Goal: Information Seeking & Learning: Learn about a topic

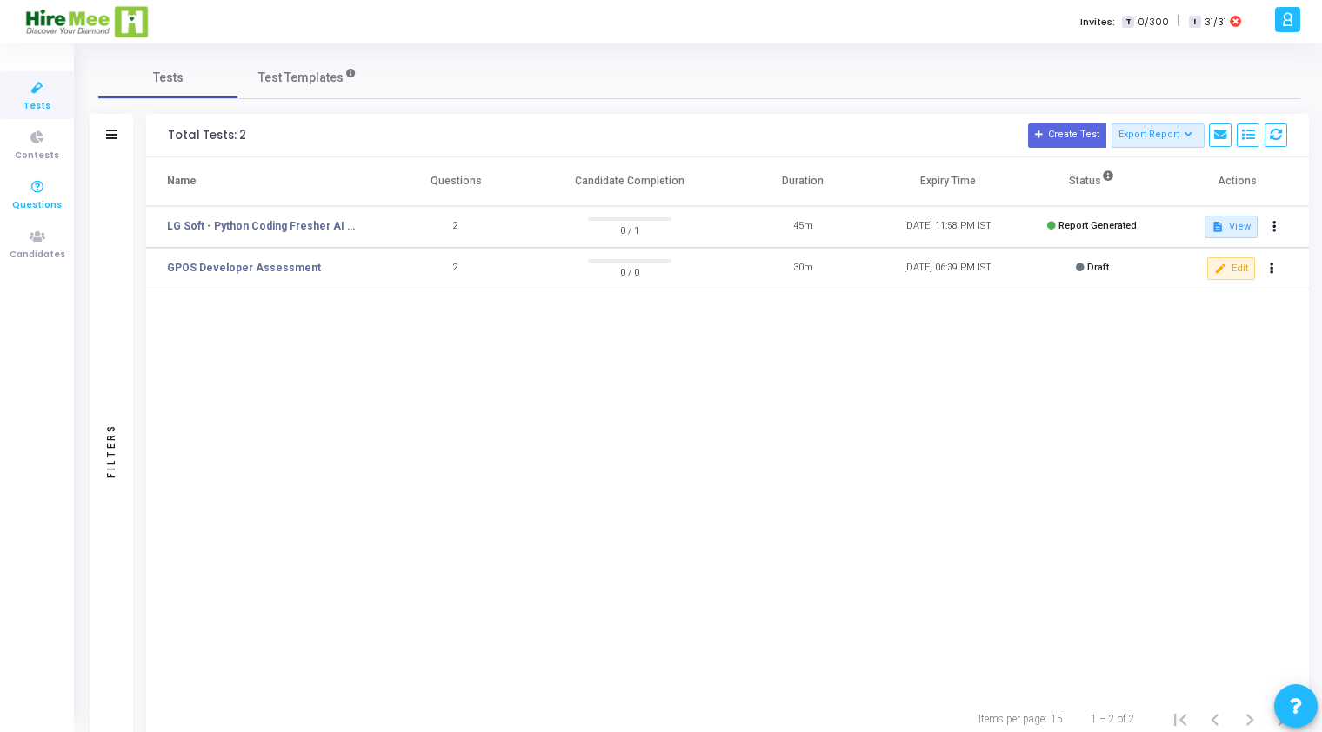
click at [32, 208] on span "Questions" at bounding box center [37, 205] width 50 height 15
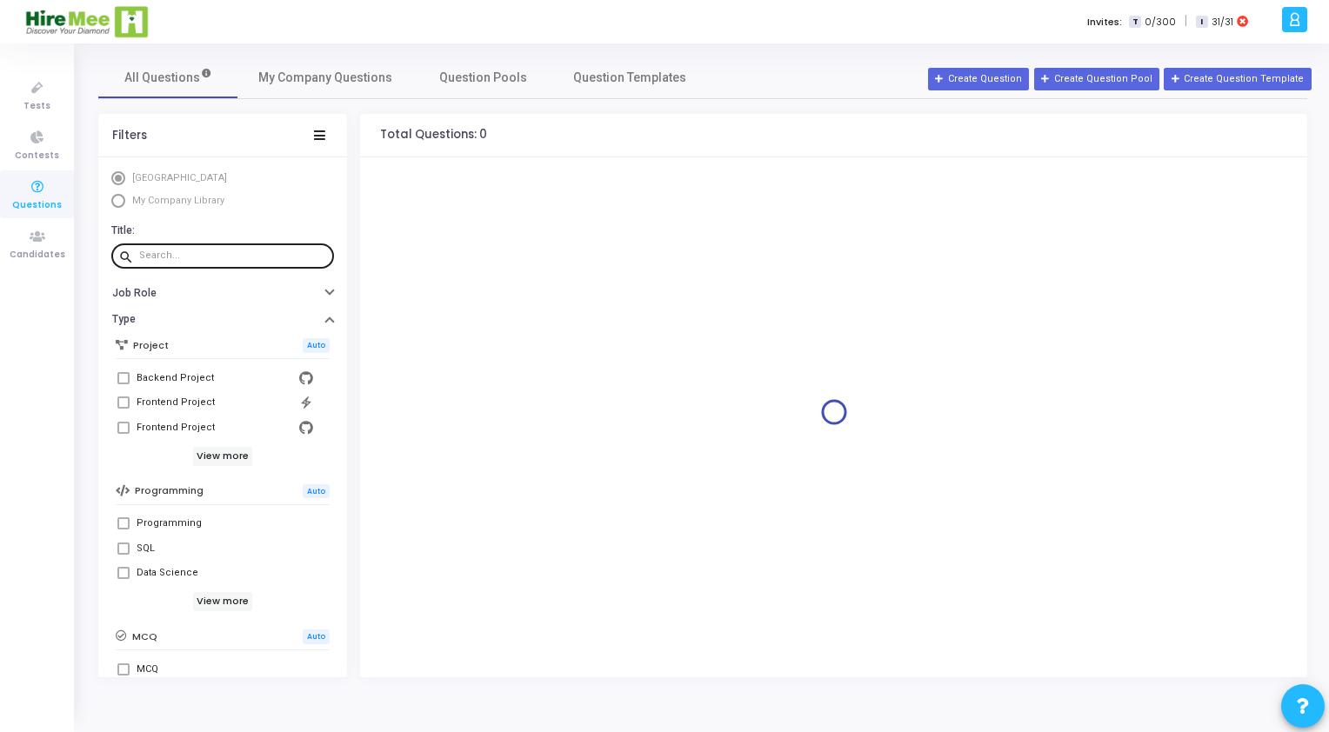
click at [168, 261] on div at bounding box center [233, 256] width 188 height 28
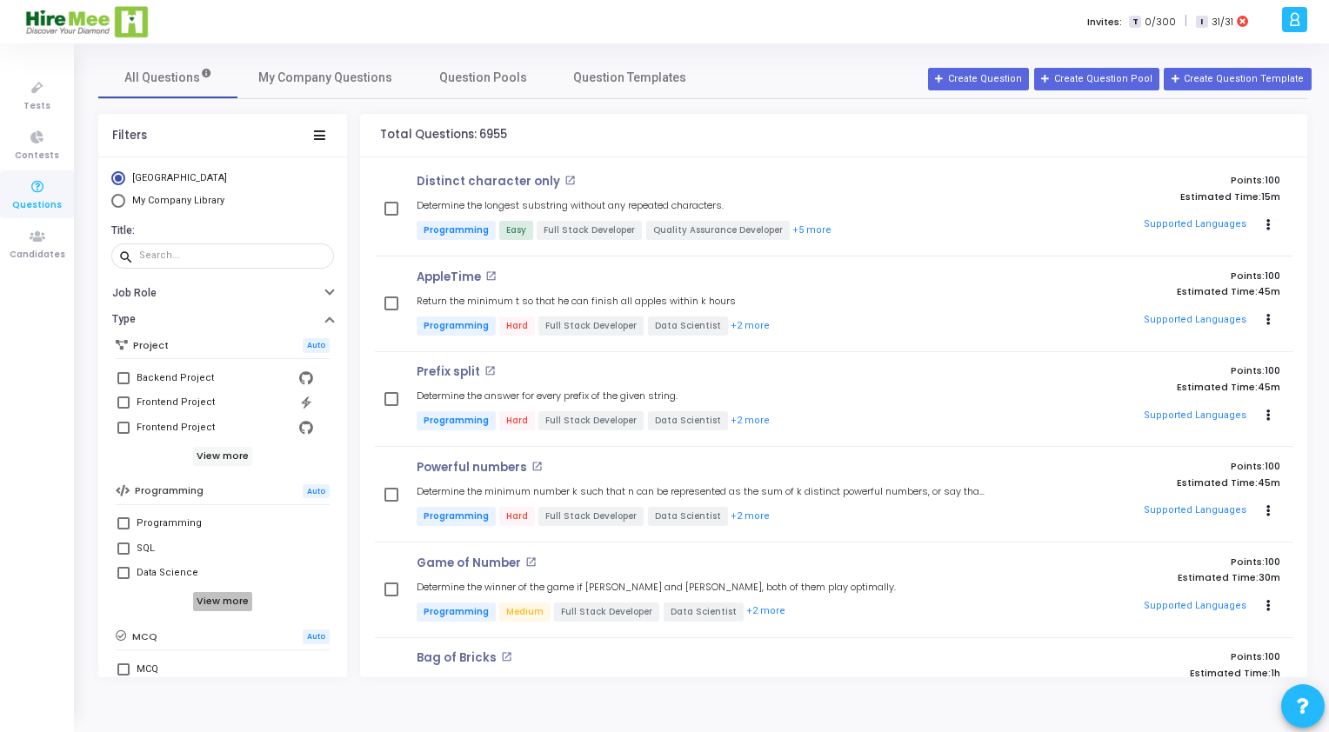
click at [219, 607] on h6 "View more" at bounding box center [223, 601] width 60 height 19
click at [193, 256] on input "text" at bounding box center [233, 256] width 188 height 10
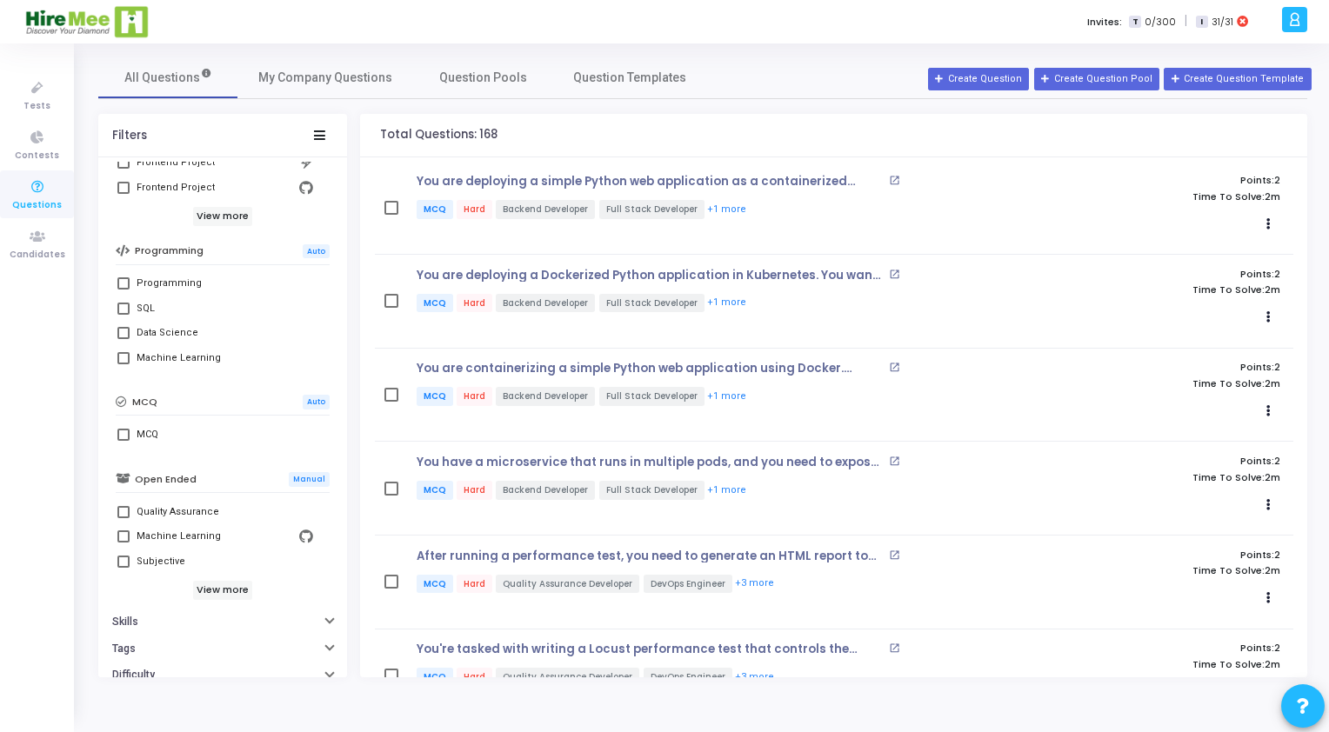
scroll to position [243, 0]
type input "python"
click at [217, 588] on h6 "View more" at bounding box center [223, 587] width 60 height 19
drag, startPoint x: 339, startPoint y: 534, endPoint x: 228, endPoint y: 263, distance: 293.3
click at [340, 437] on div "HireMee Library My Company Library Title: search python close Job Role Type Pro…" at bounding box center [222, 420] width 249 height 516
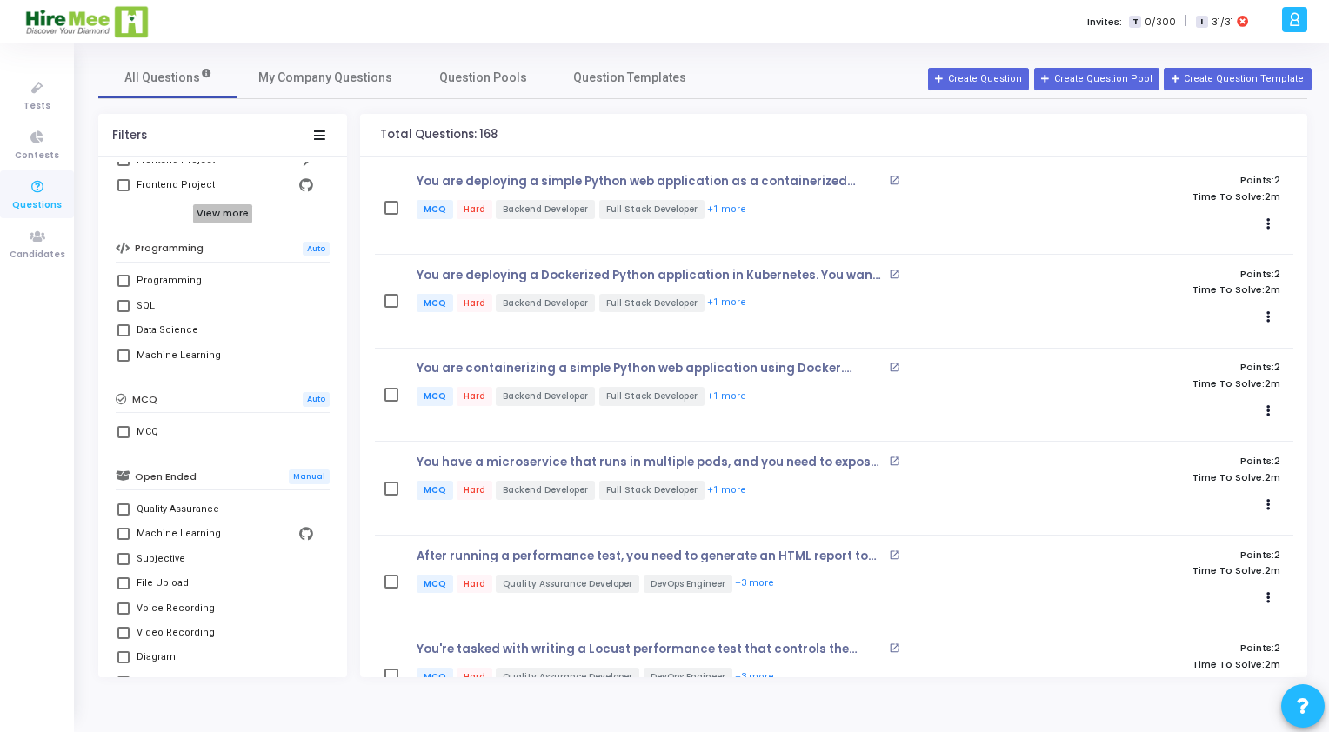
click at [219, 221] on h6 "View more" at bounding box center [223, 213] width 60 height 19
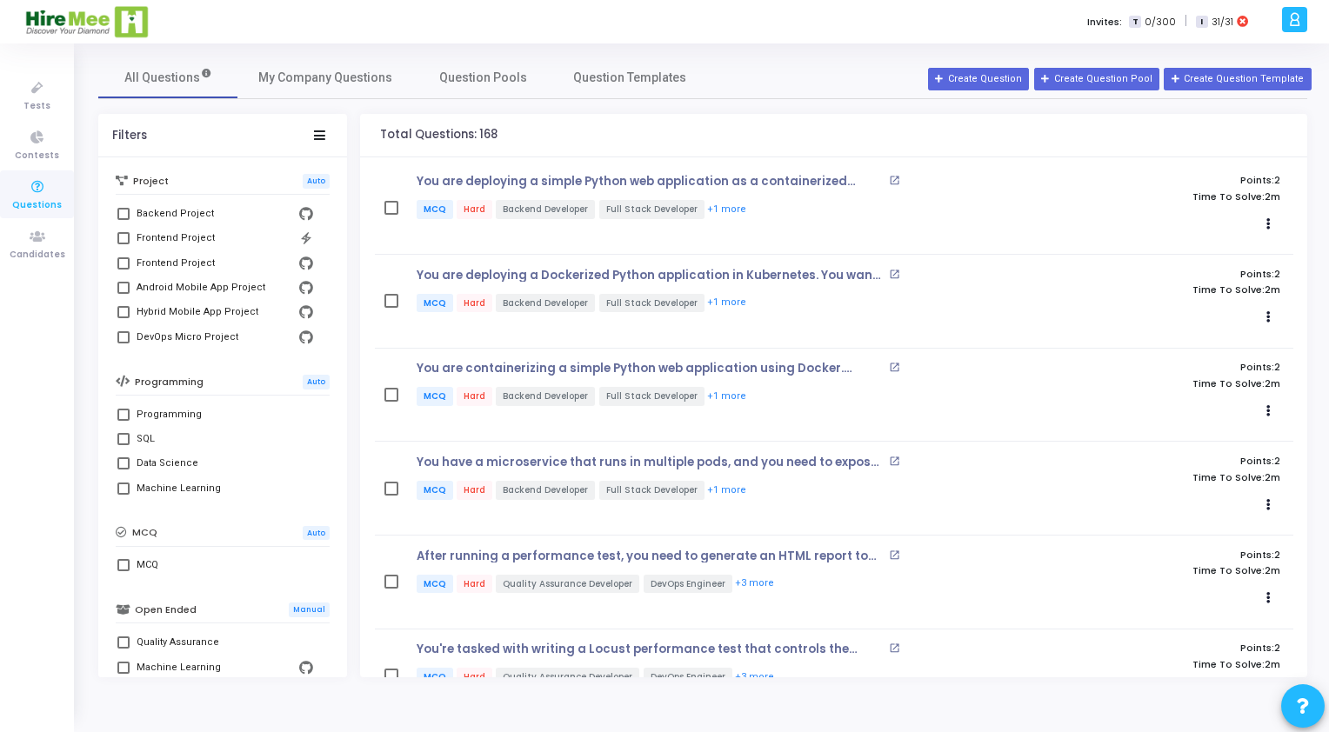
scroll to position [14, 0]
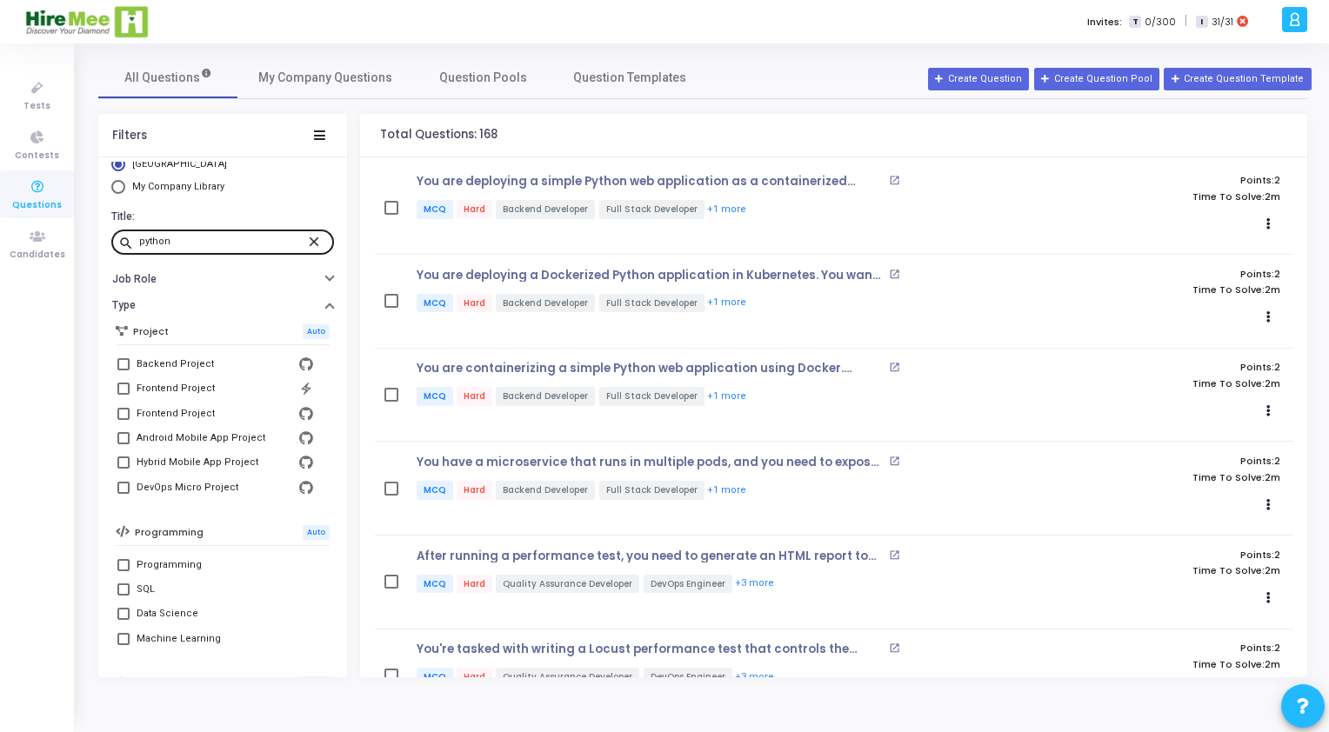
click at [129, 240] on mat-icon "search" at bounding box center [128, 243] width 21 height 16
click at [120, 186] on span "Select Library" at bounding box center [118, 187] width 14 height 14
click at [120, 186] on input "My Company Library" at bounding box center [118, 187] width 14 height 14
radio input "true"
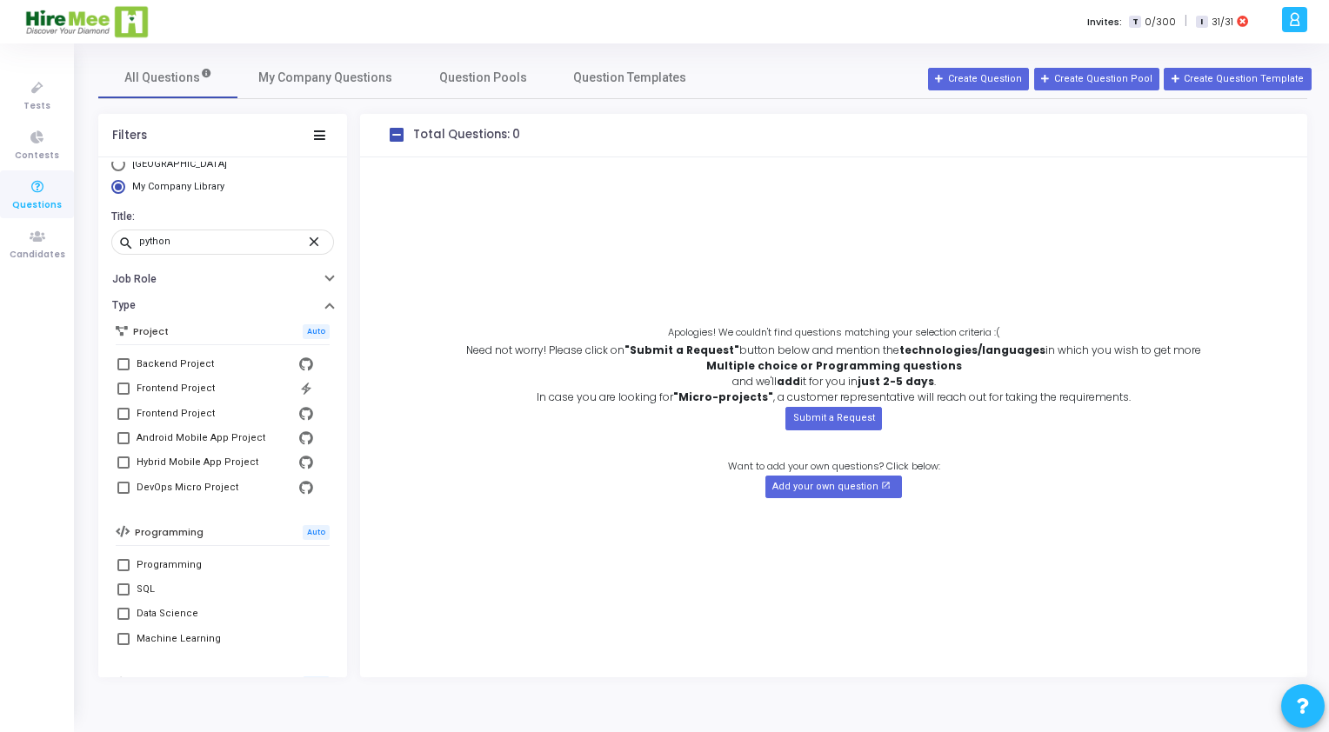
click at [118, 157] on div "HireMee Library My Company Library Title: search python close Job Role Type Pro…" at bounding box center [222, 417] width 249 height 520
click at [118, 165] on span "Select Library" at bounding box center [118, 164] width 14 height 14
click at [118, 165] on input "[GEOGRAPHIC_DATA]" at bounding box center [118, 164] width 14 height 14
radio input "true"
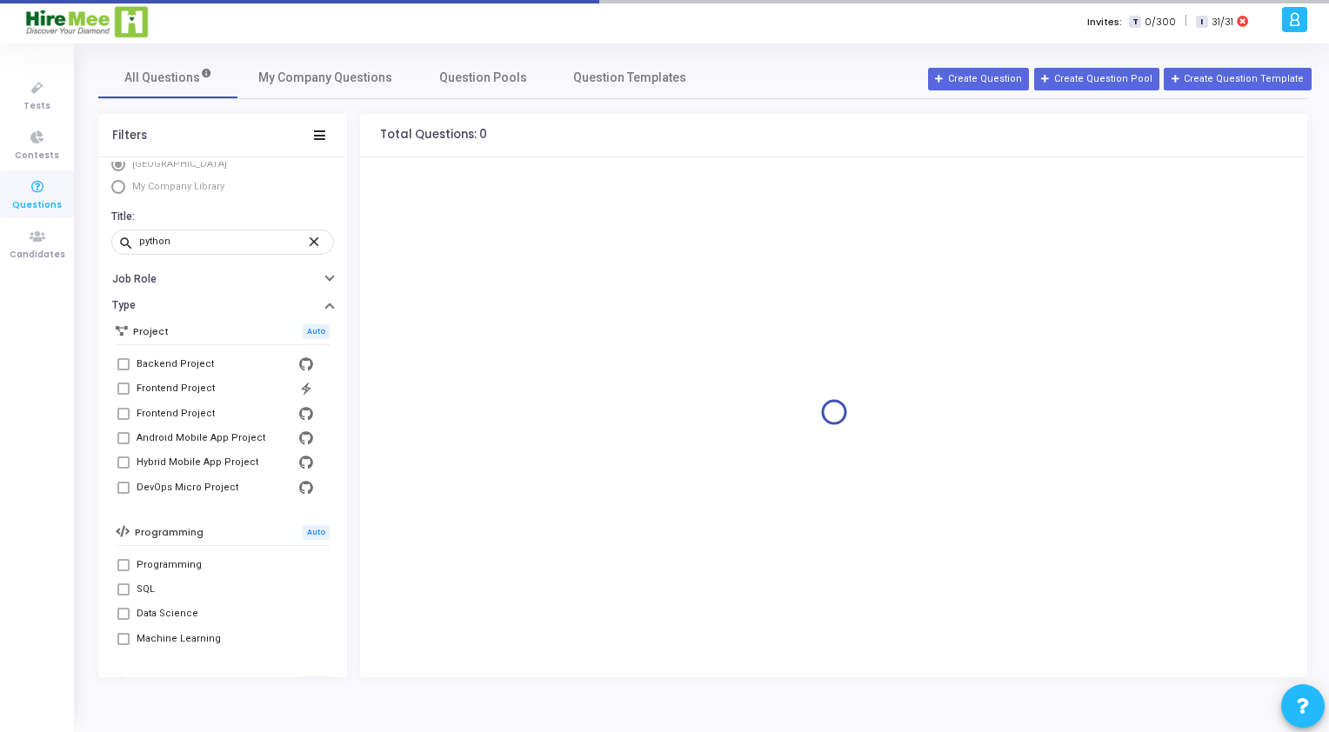
scroll to position [10, 0]
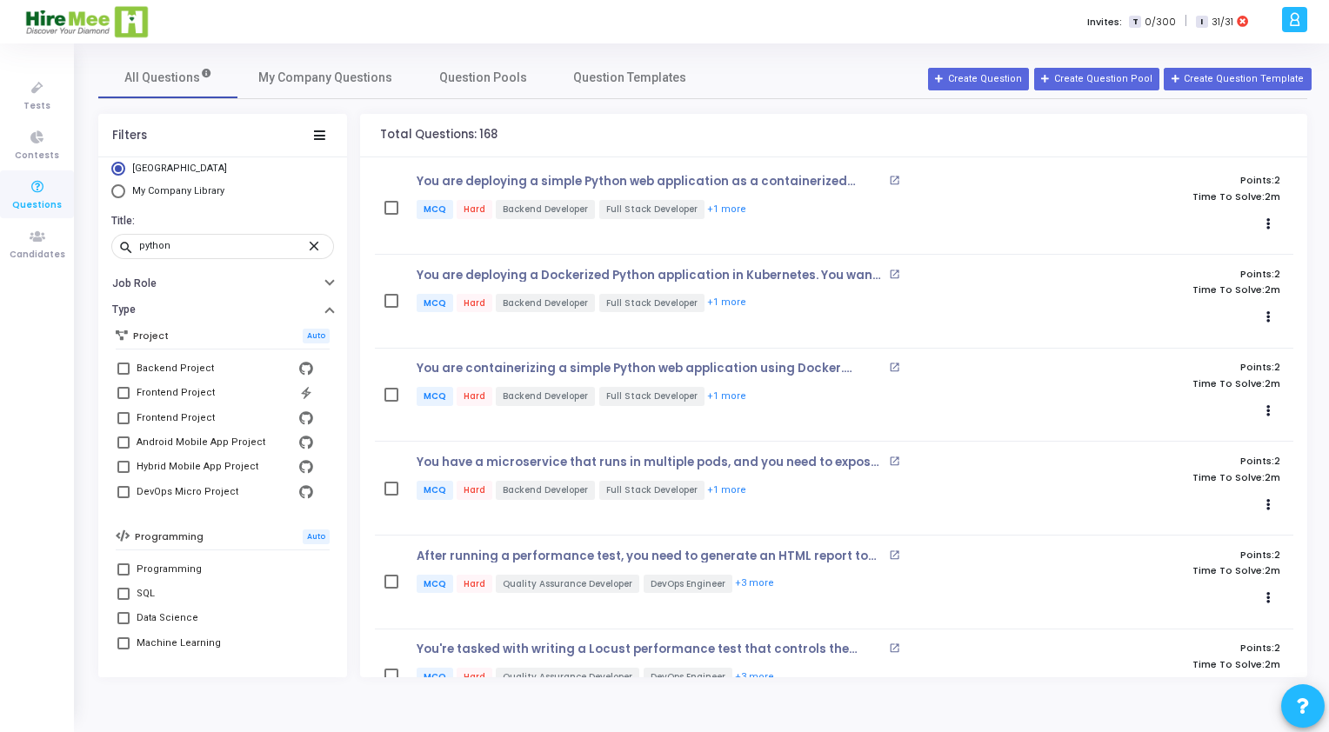
click at [118, 182] on mat-radio-group "HireMee Library My Company Library" at bounding box center [222, 182] width 223 height 41
click at [118, 186] on span "Select Library" at bounding box center [118, 191] width 14 height 14
click at [118, 186] on input "My Company Library" at bounding box center [118, 191] width 14 height 14
radio input "true"
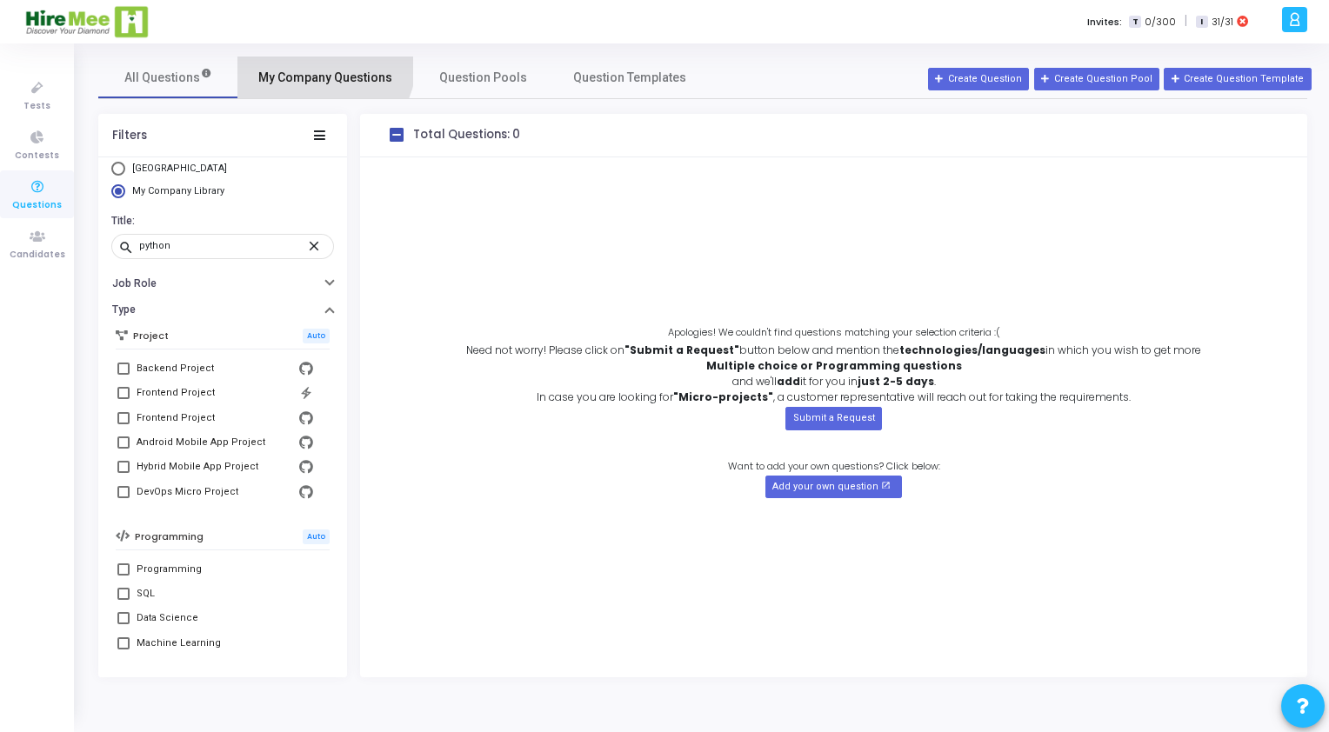
click at [317, 60] on link "My Company Questions" at bounding box center [325, 78] width 176 height 42
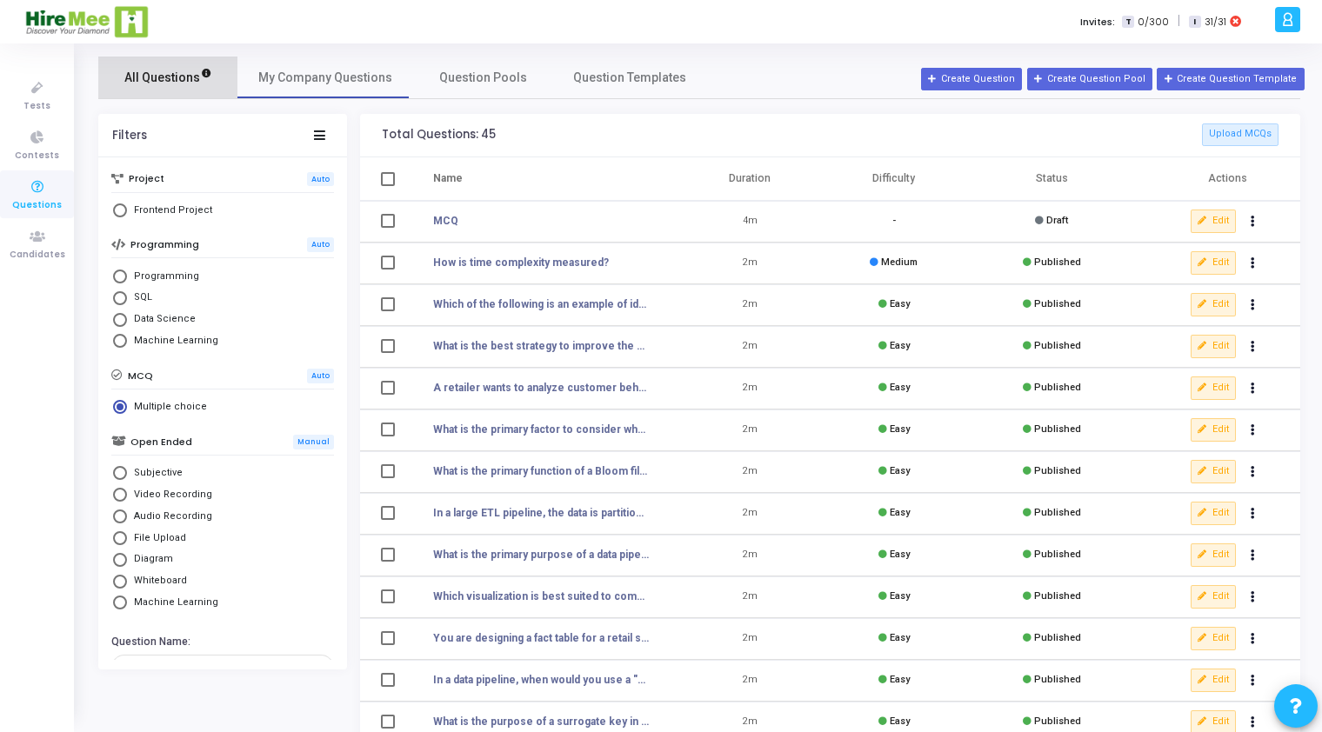
click at [168, 78] on span "All Questions" at bounding box center [168, 78] width 88 height 18
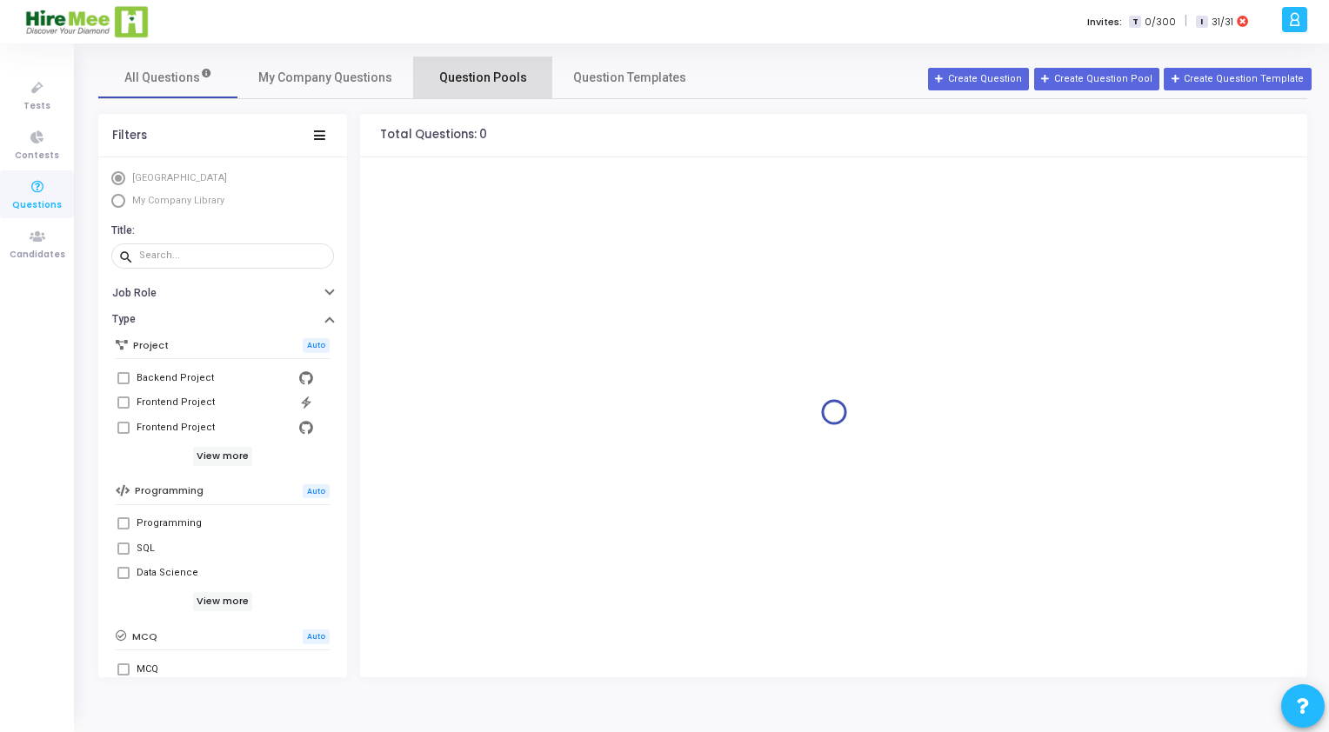
click at [480, 75] on span "Question Pools" at bounding box center [483, 78] width 88 height 18
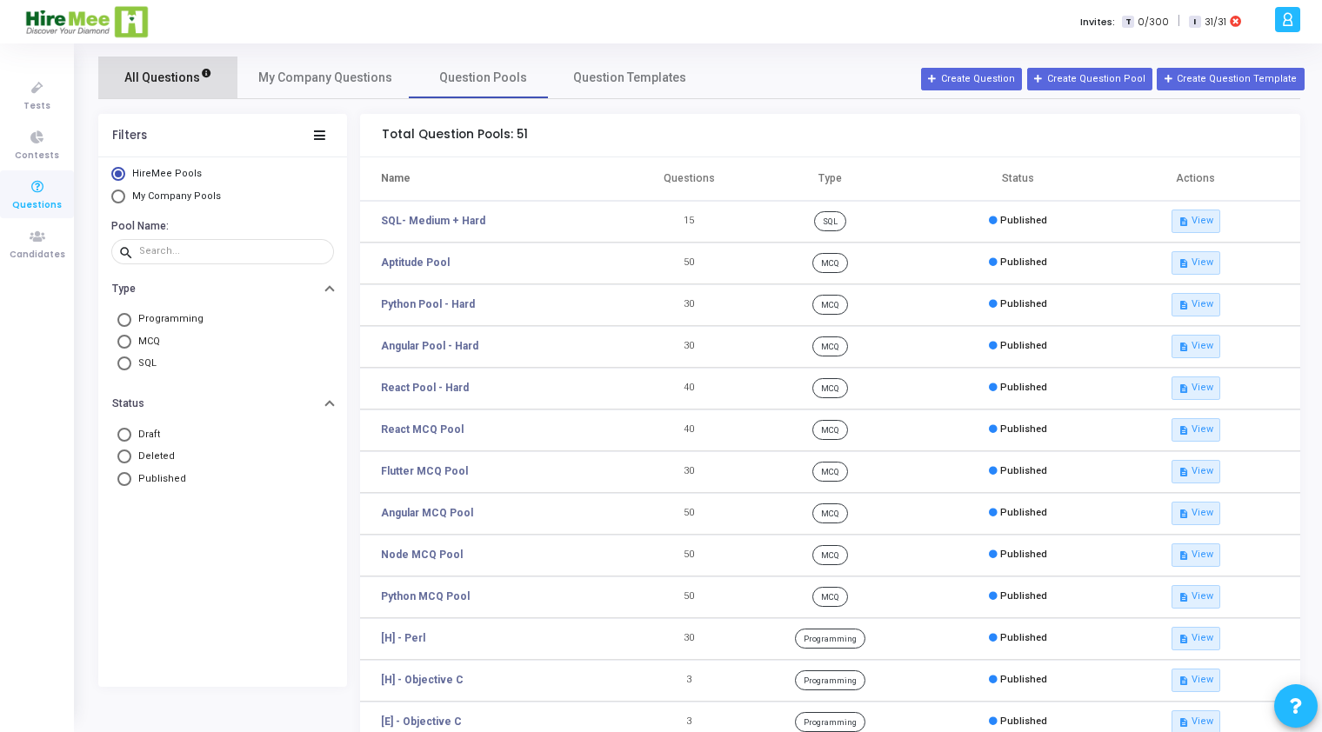
click at [187, 84] on span "All Questions" at bounding box center [168, 78] width 88 height 18
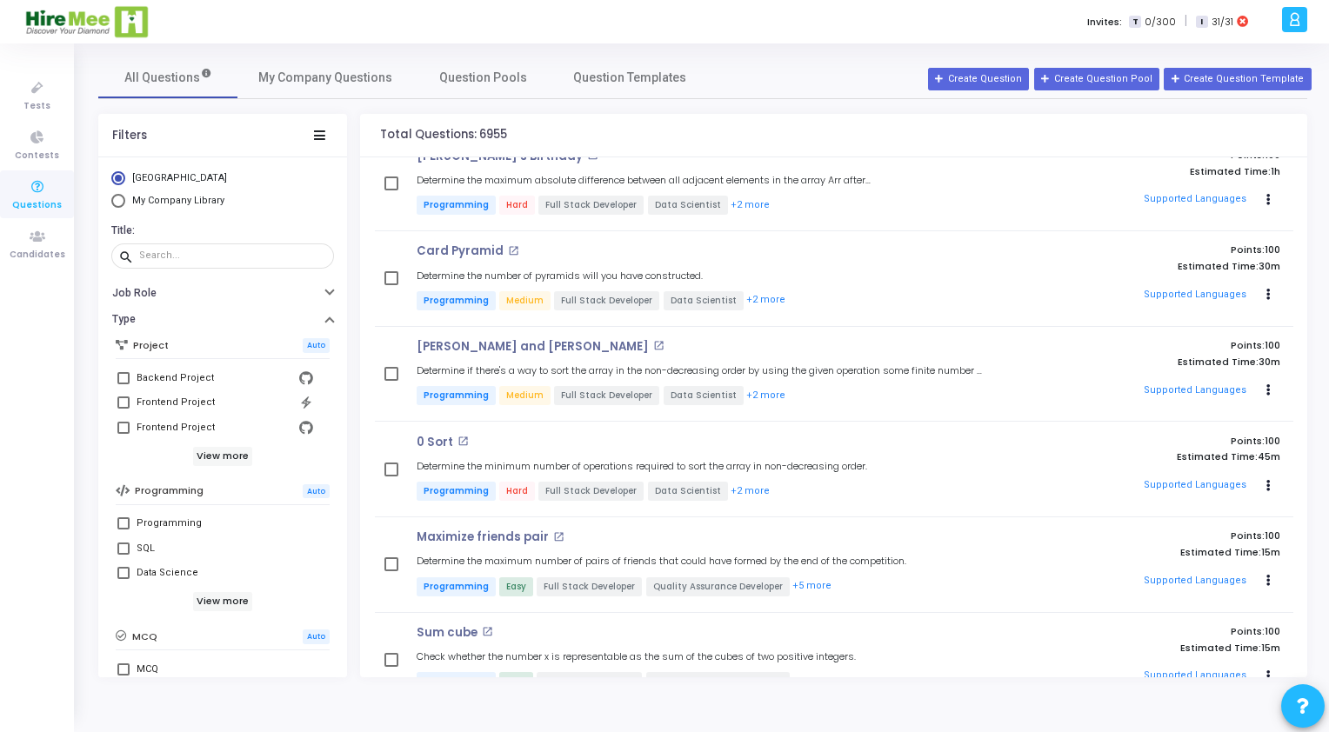
scroll to position [607, 0]
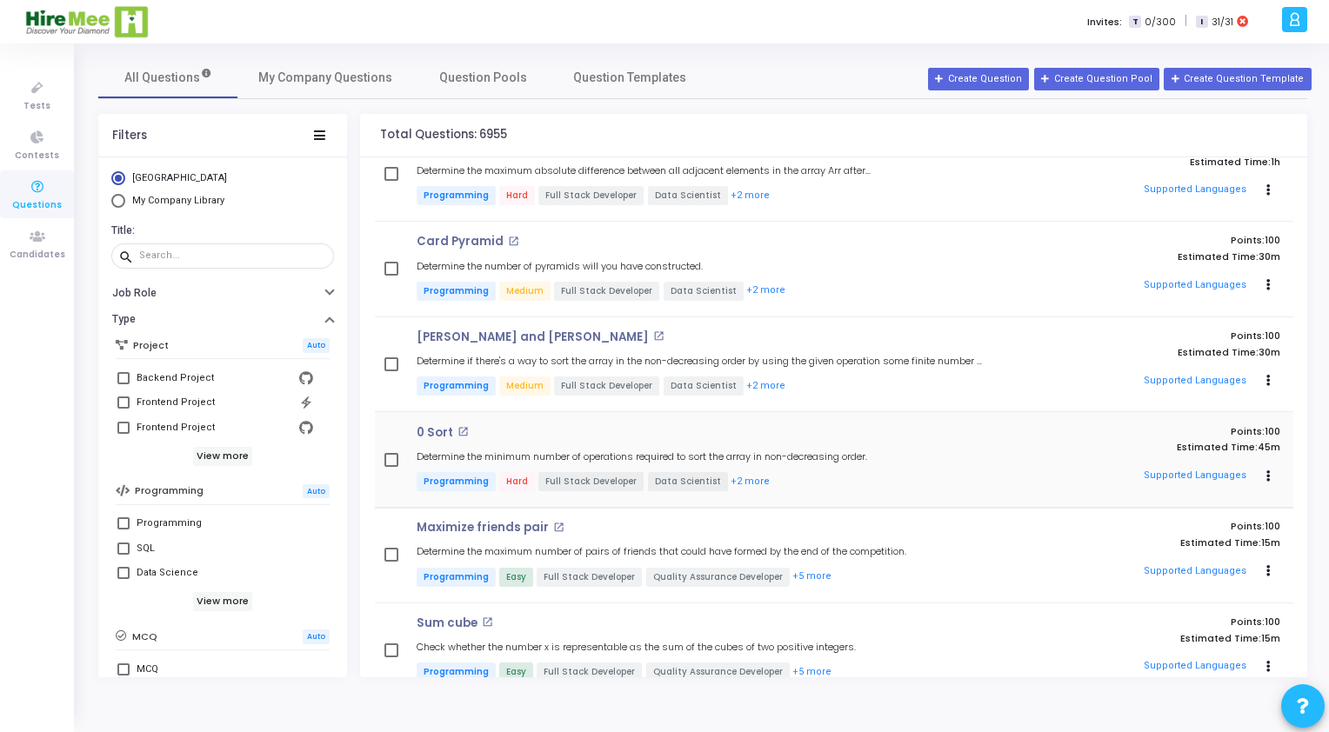
click at [964, 479] on p "Programming Hard Full Stack Developer Data Scientist +2 more" at bounding box center [702, 483] width 571 height 22
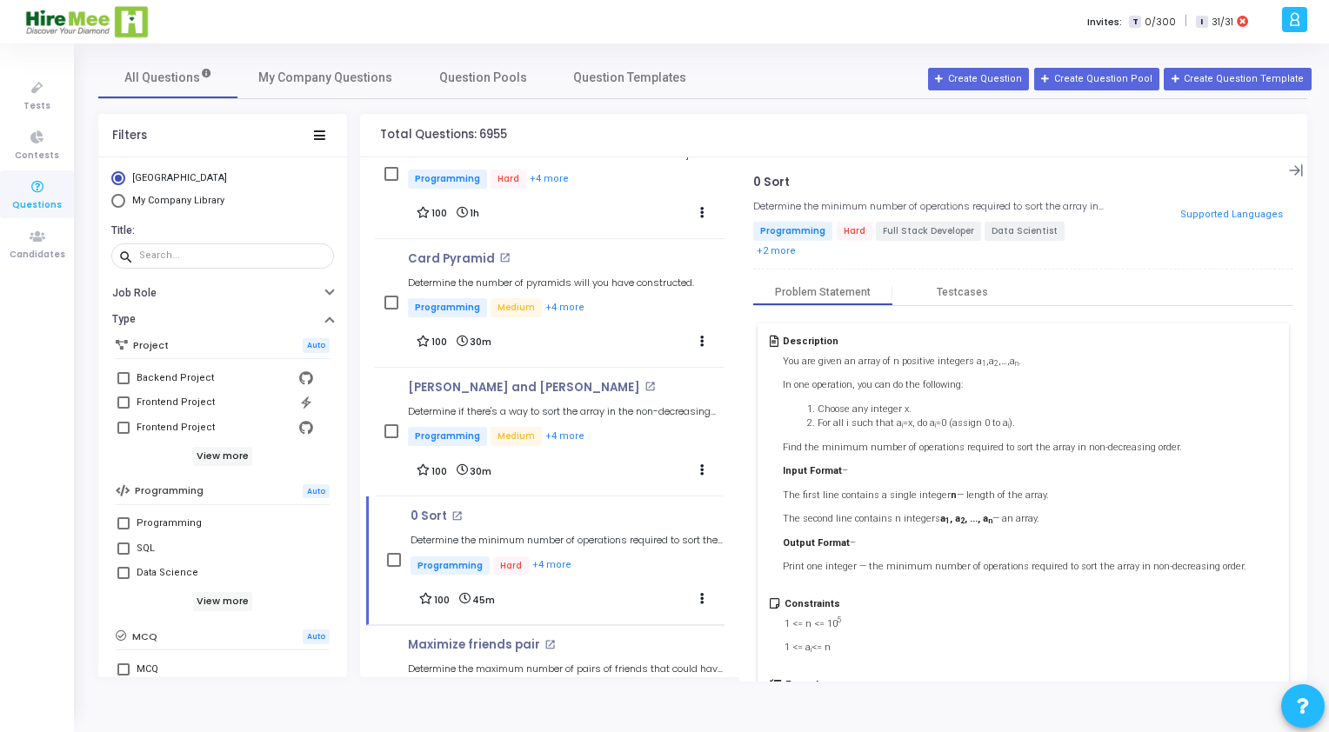
scroll to position [0, 0]
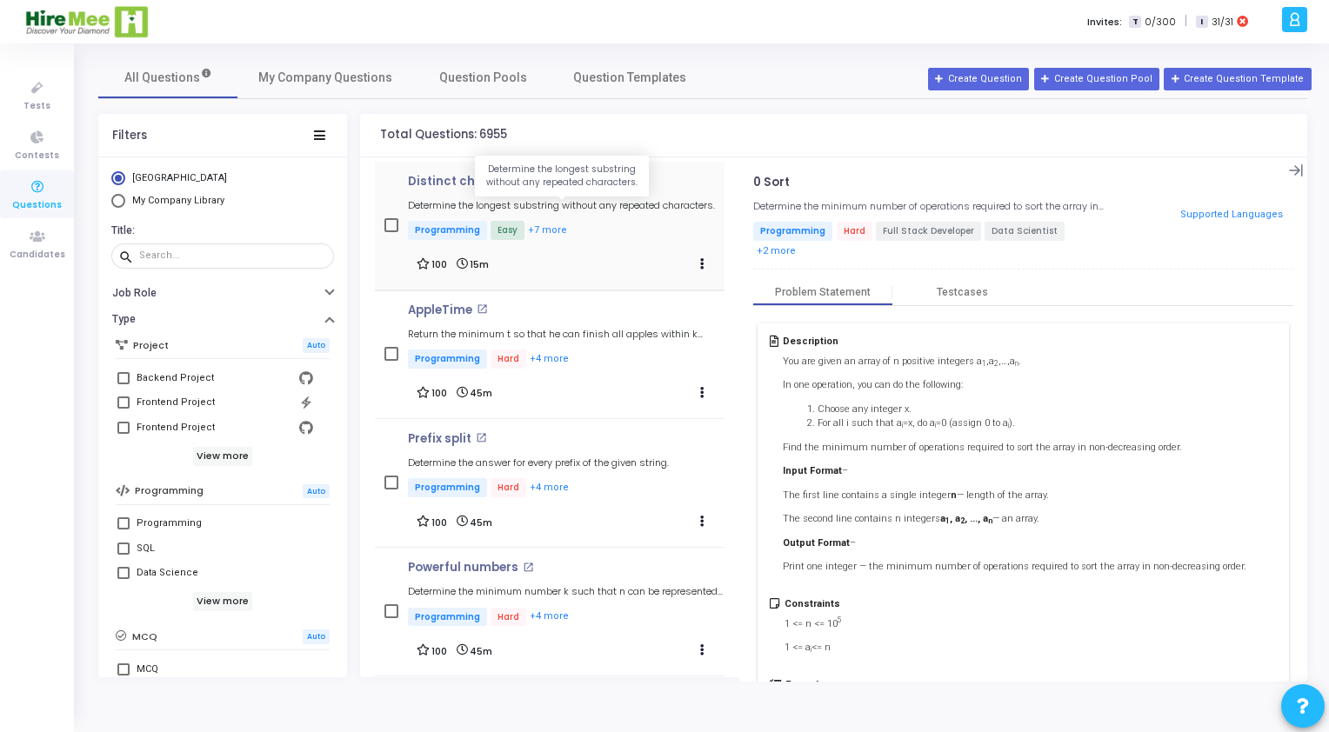
click at [453, 204] on h5 "Determine the longest substring without any repeated characters." at bounding box center [561, 205] width 307 height 11
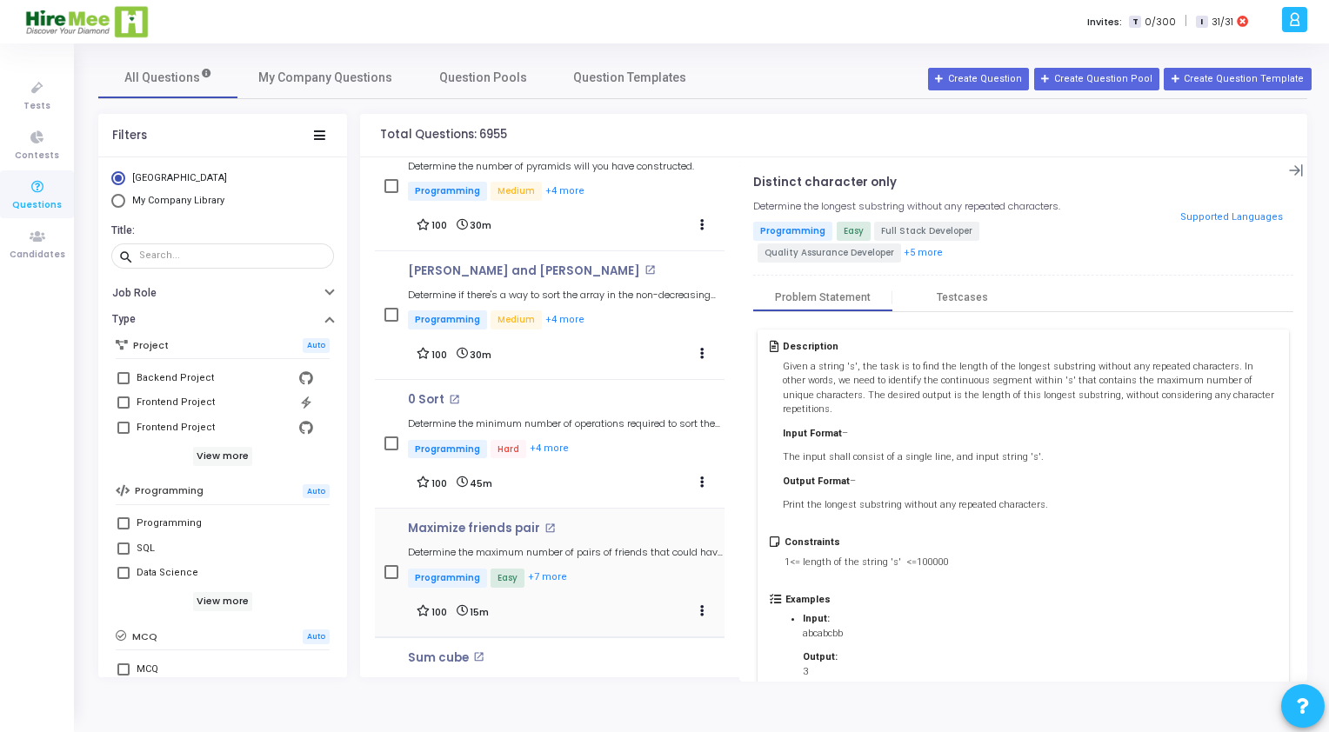
scroll to position [942, 0]
click at [414, 524] on p "Maximize friends pair" at bounding box center [474, 528] width 132 height 14
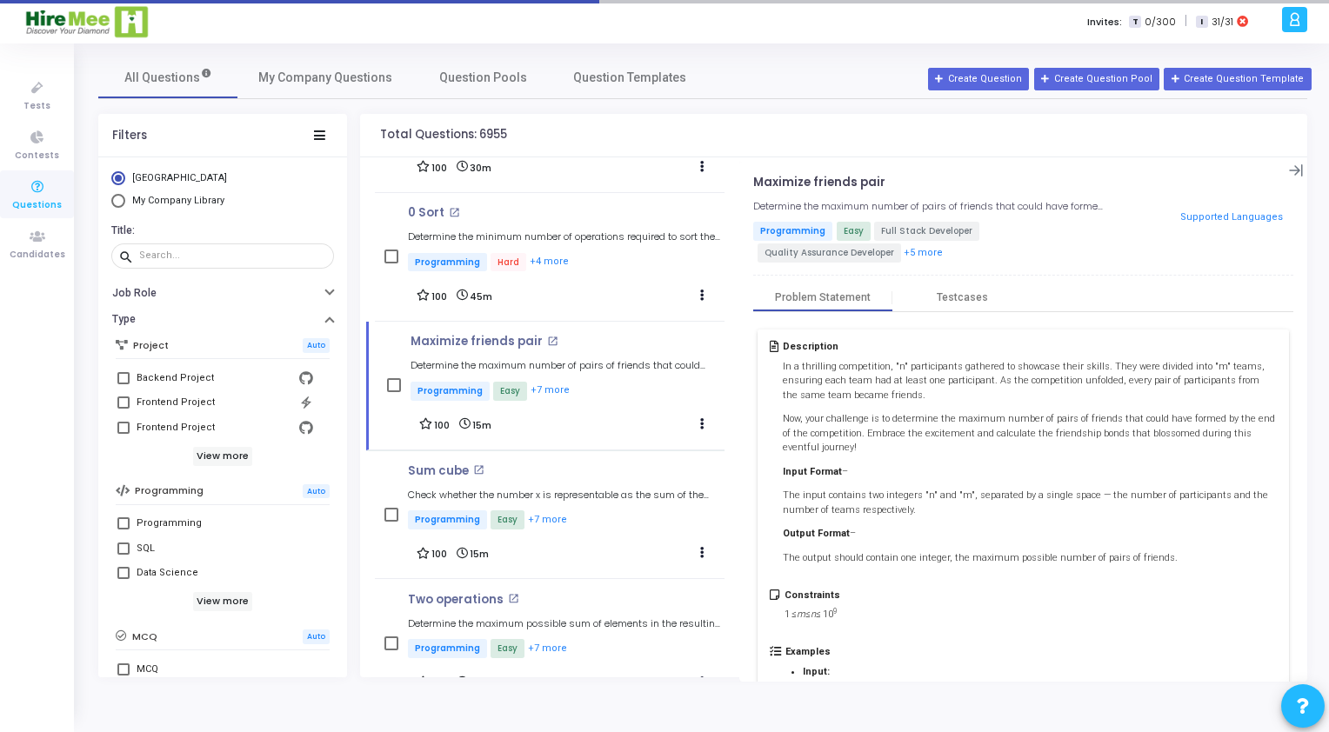
scroll to position [1162, 0]
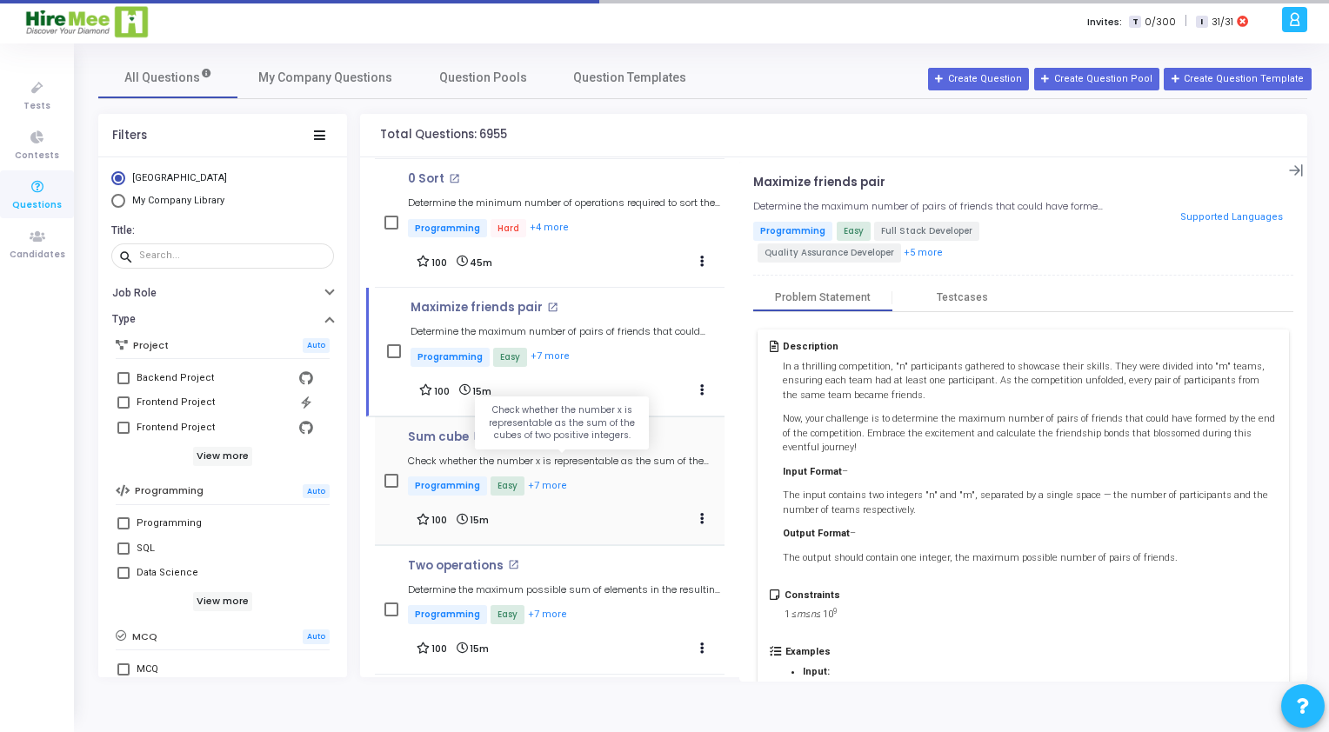
click at [431, 458] on h5 "Check whether the number x is representable as the sum of the cubes of two posi…" at bounding box center [565, 461] width 315 height 11
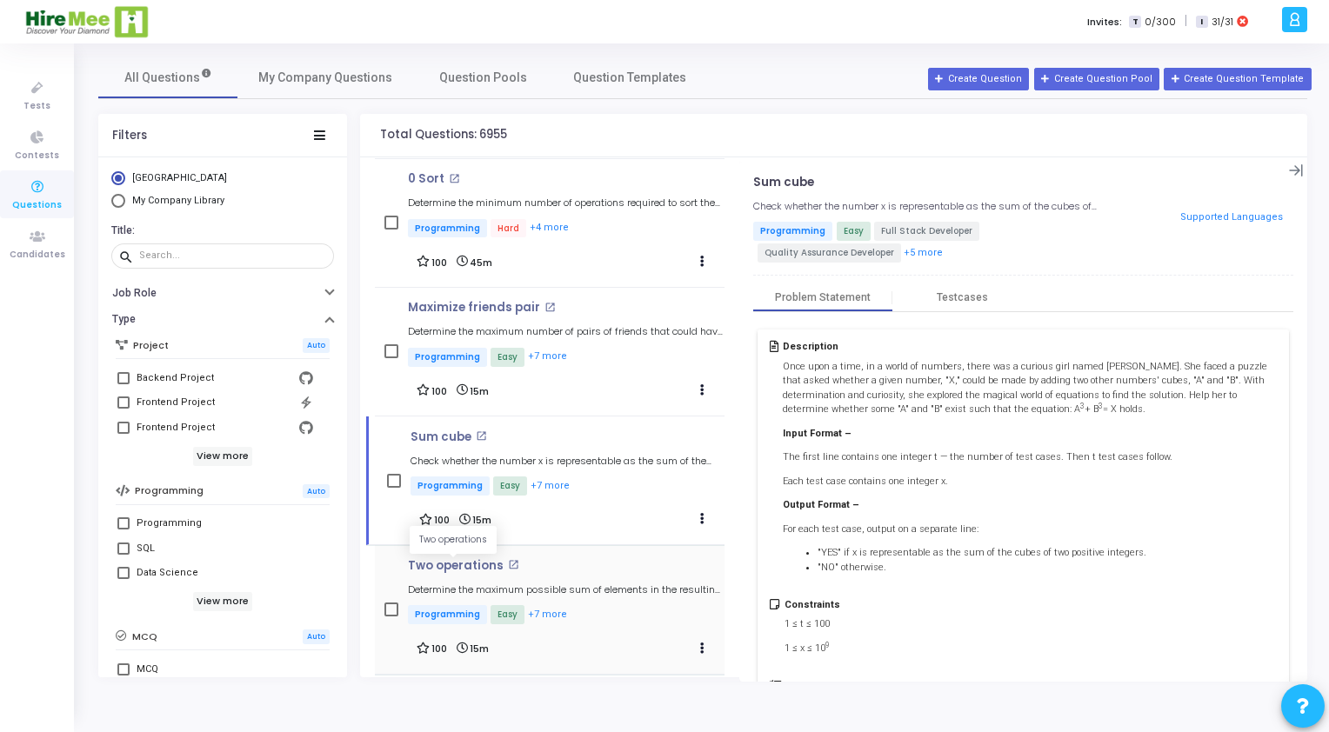
click at [452, 568] on p "Two operations" at bounding box center [456, 566] width 96 height 14
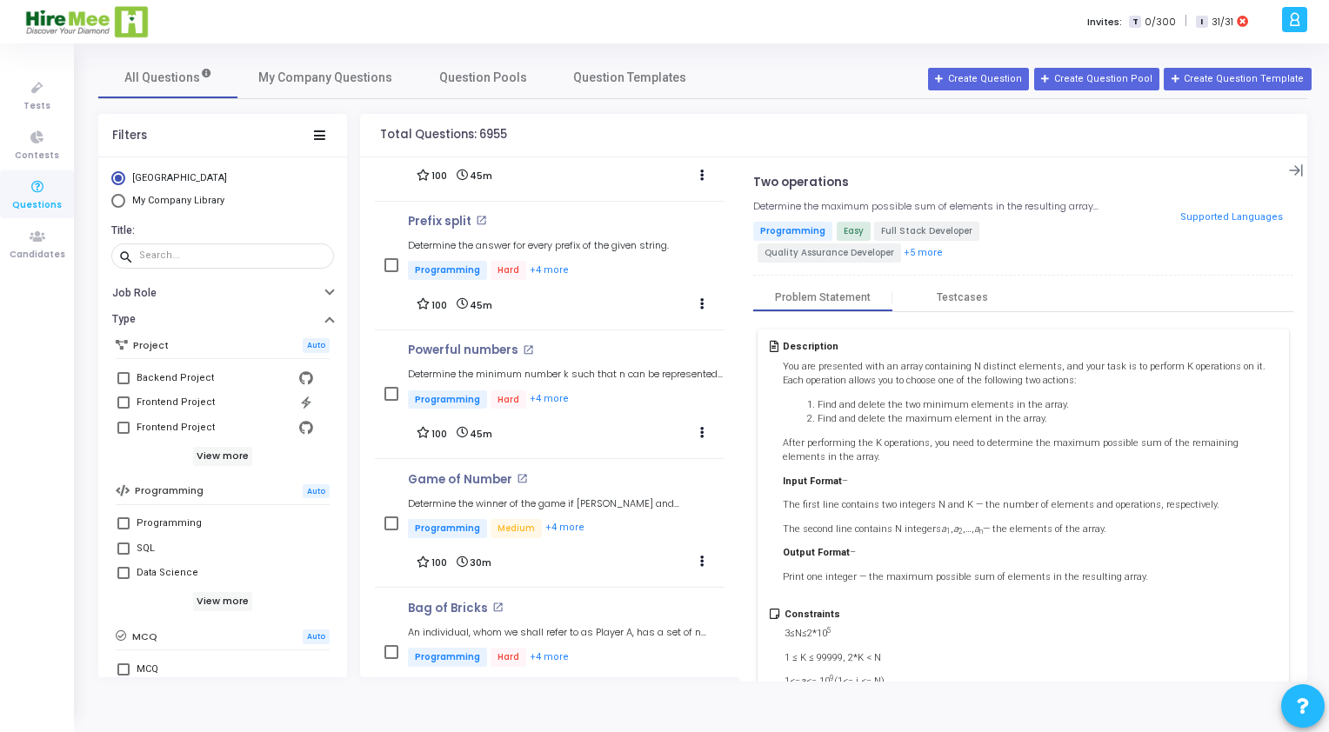
scroll to position [0, 0]
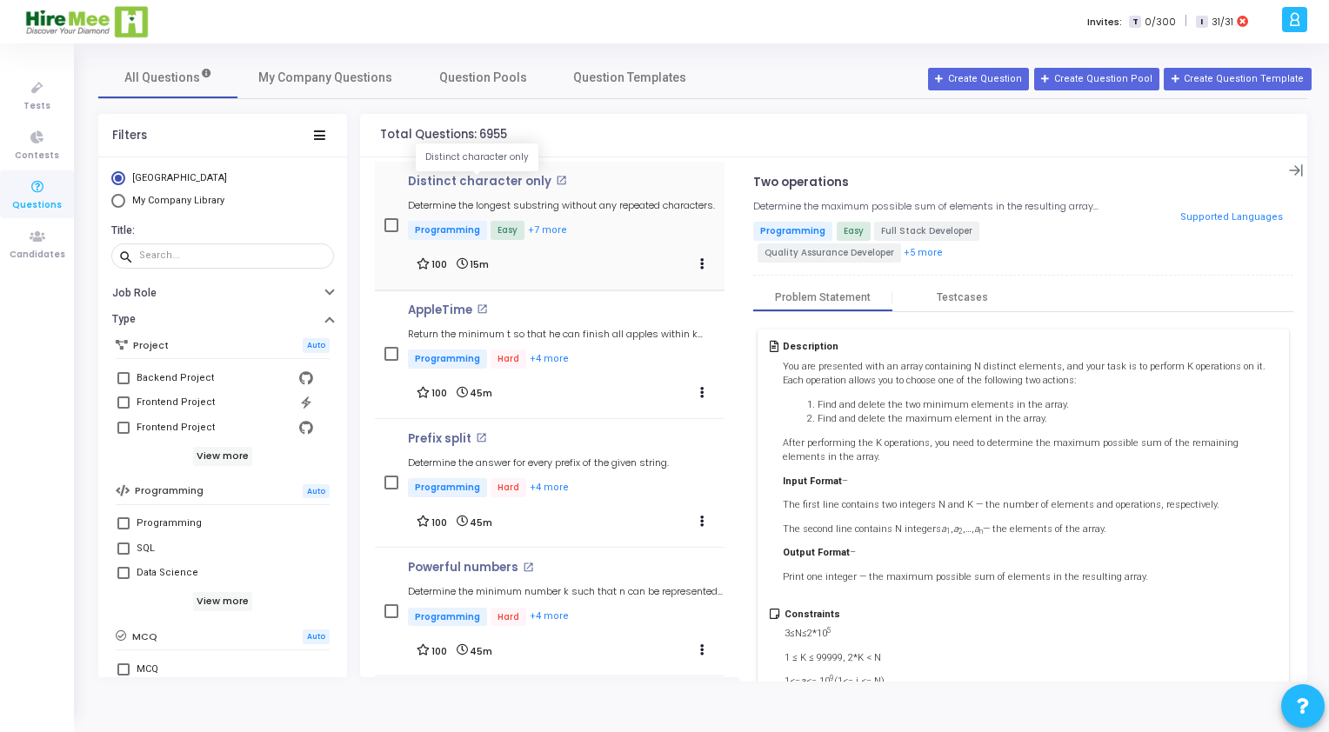
click at [487, 181] on p "Distinct character only" at bounding box center [480, 182] width 144 height 14
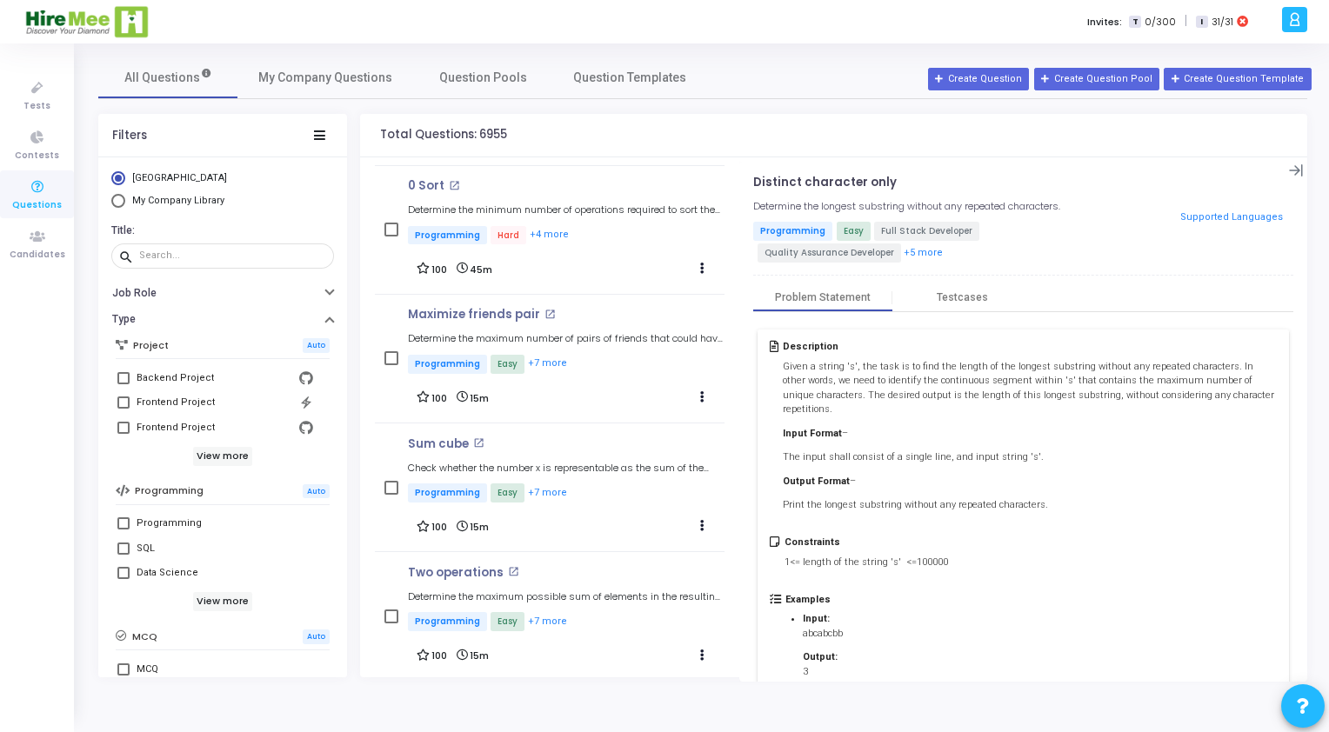
scroll to position [1177, 0]
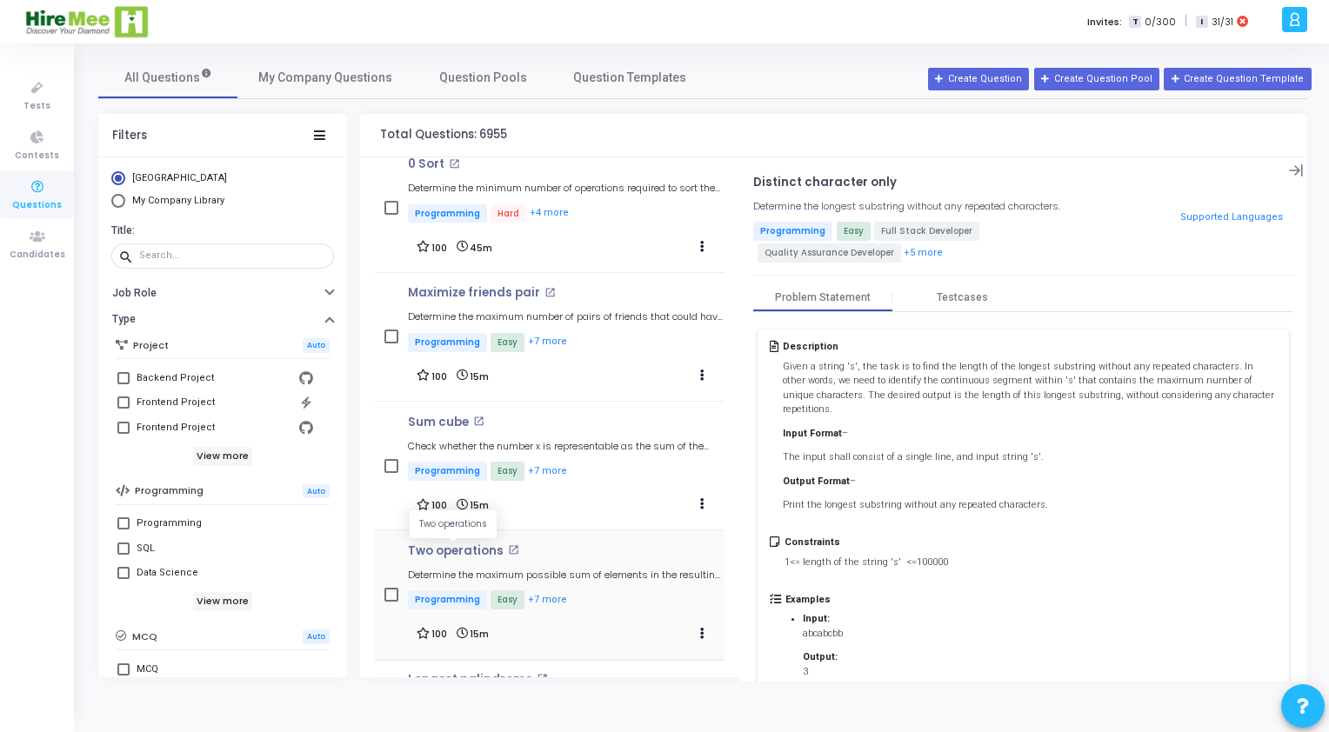
click at [433, 550] on p "Two operations" at bounding box center [456, 552] width 96 height 14
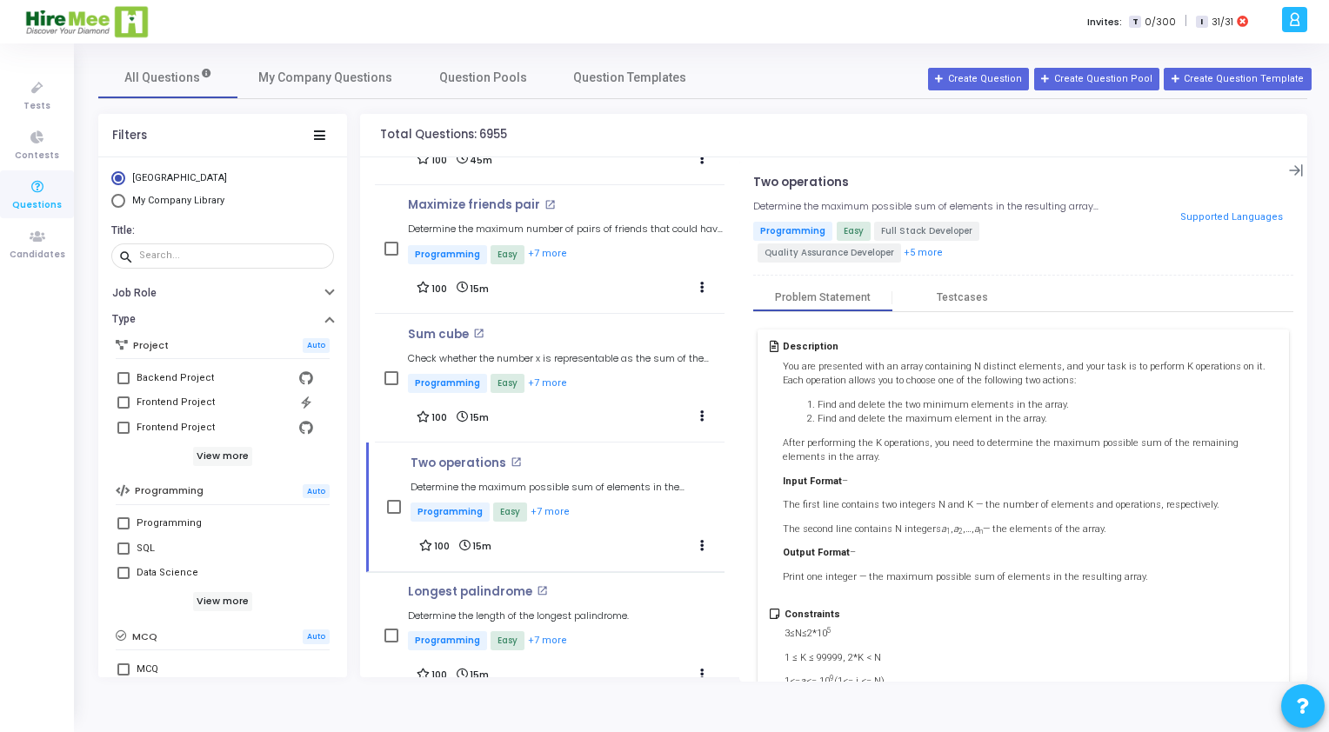
scroll to position [1296, 0]
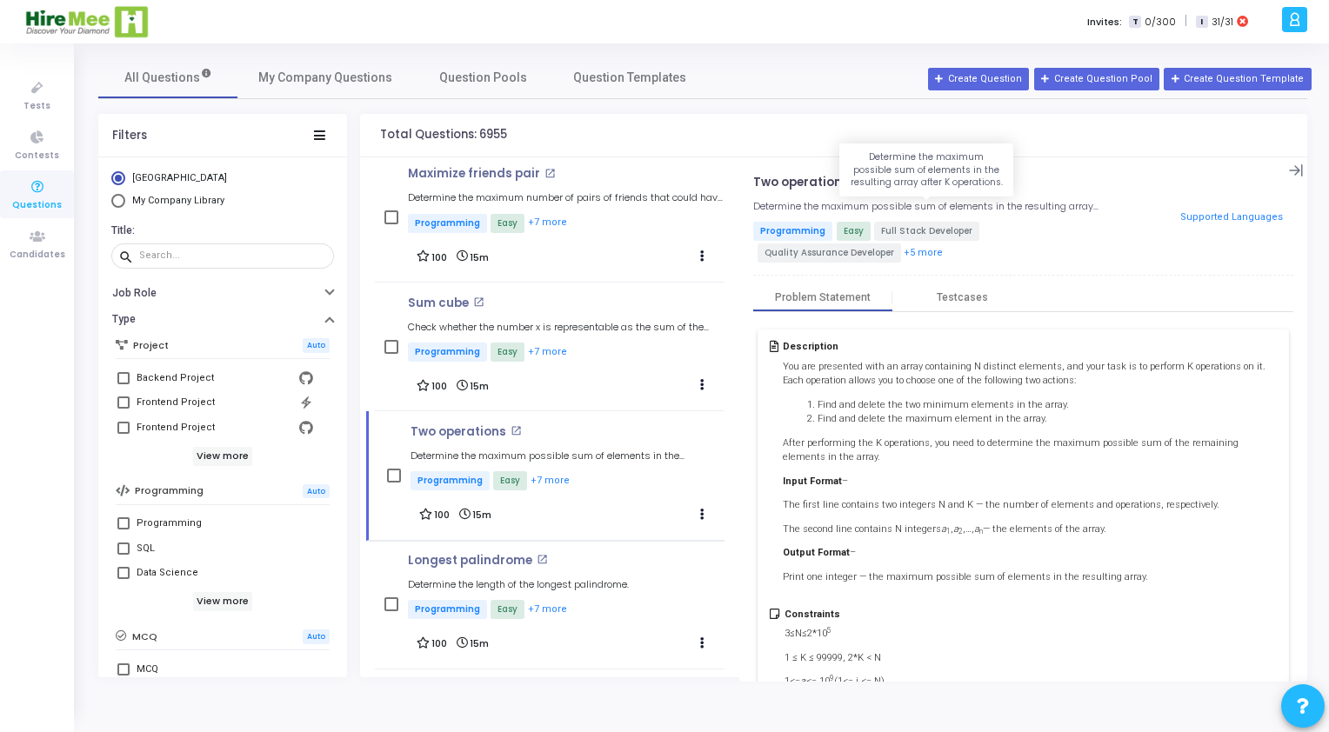
click at [762, 206] on h5 "Determine the maximum possible sum of elements in the resulting array after K o…" at bounding box center [928, 206] width 351 height 11
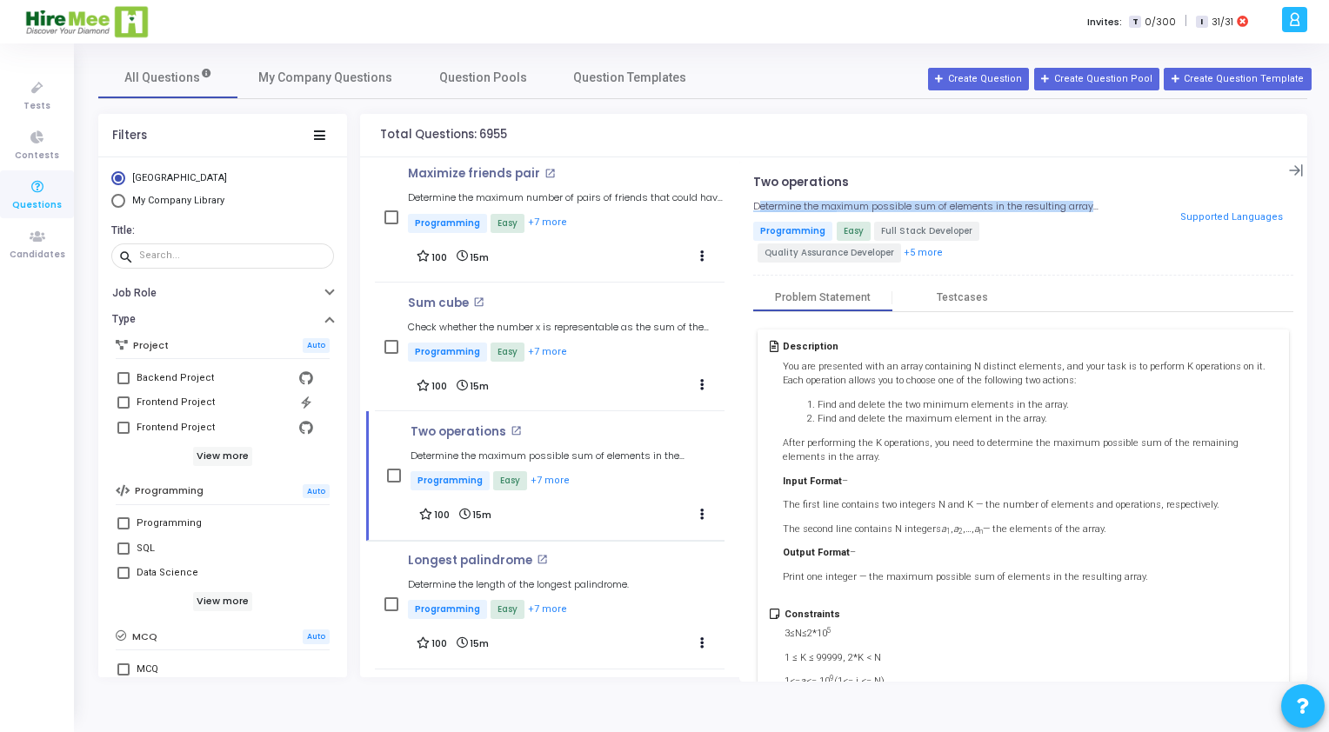
click at [762, 206] on h5 "Determine the maximum possible sum of elements in the resulting array after K o…" at bounding box center [928, 206] width 351 height 11
copy h5 "Determine the maximum possible sum of elements in the resulting array after K o…"
click at [758, 184] on p "Two operations" at bounding box center [801, 183] width 96 height 14
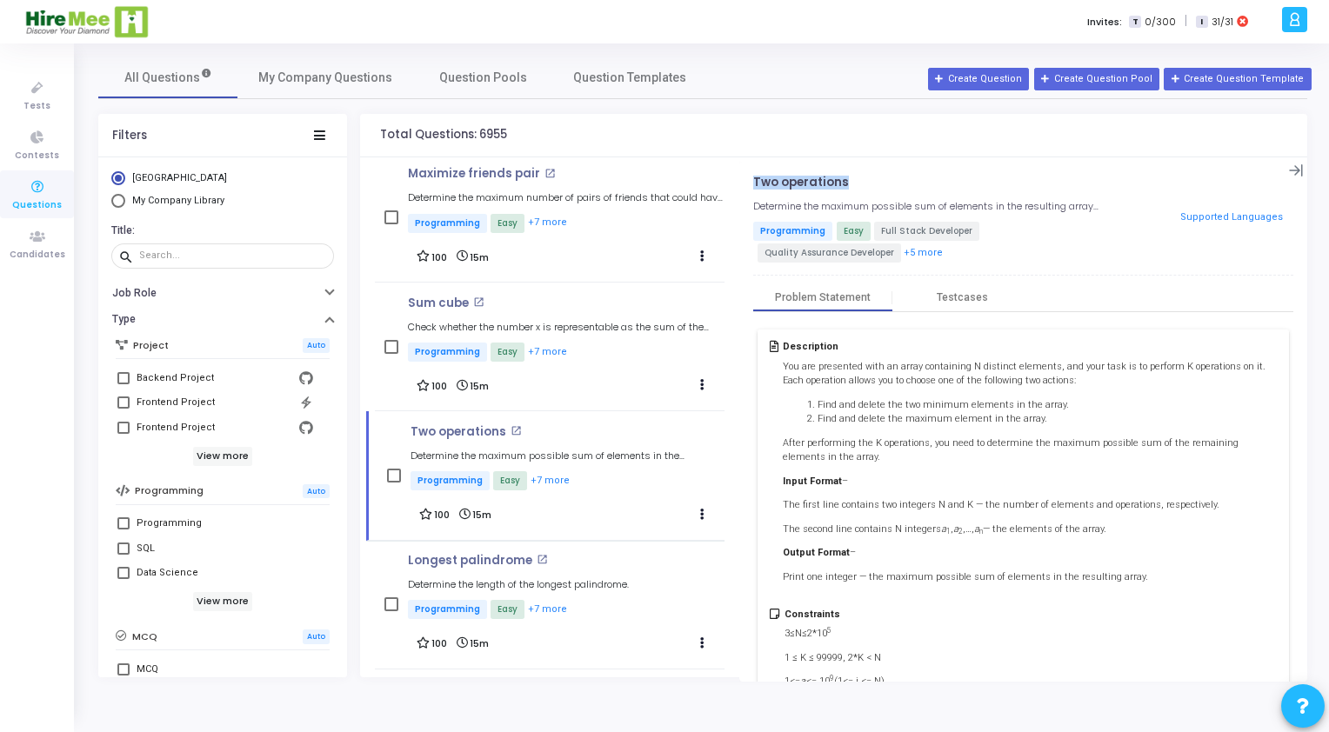
click at [758, 184] on p "Two operations" at bounding box center [801, 183] width 96 height 14
copy h4 "Two operations open_in_new"
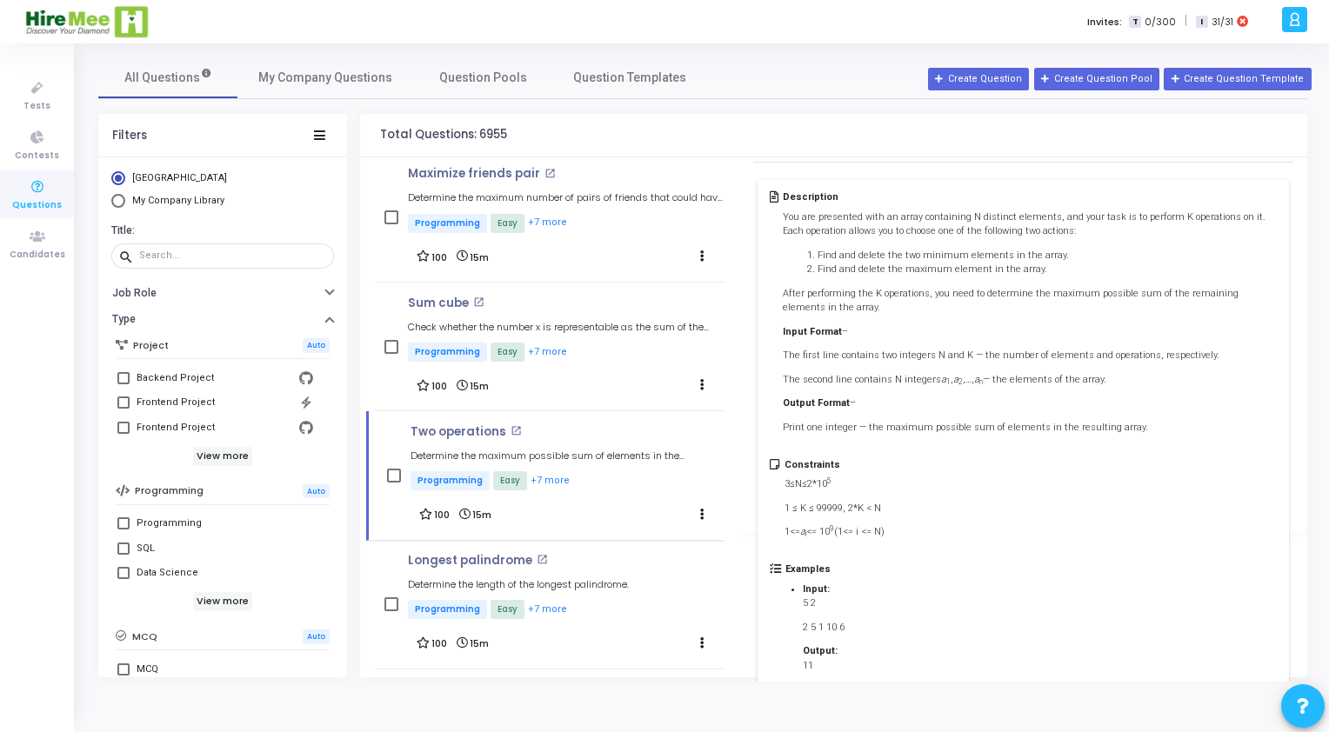
scroll to position [271, 0]
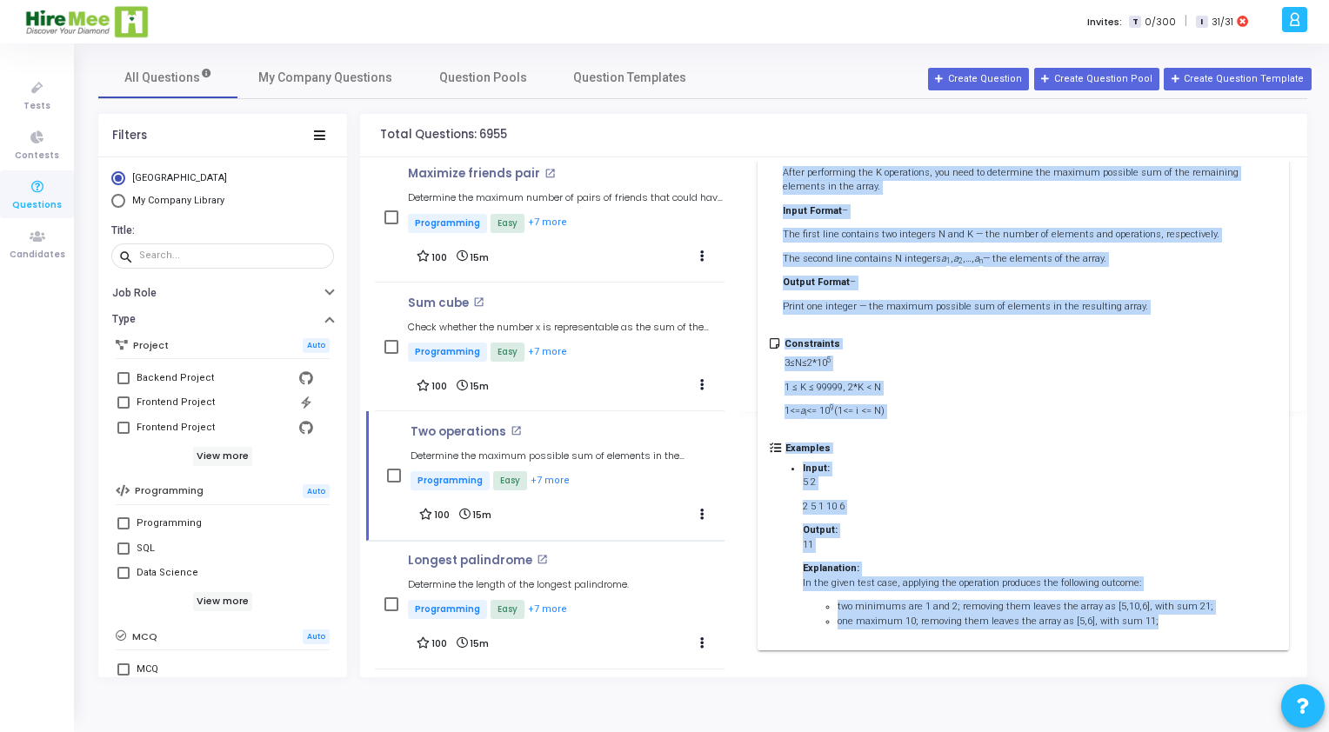
drag, startPoint x: 780, startPoint y: 345, endPoint x: 1144, endPoint y: 625, distance: 458.4
click at [1144, 625] on div "Description You are presented with an array containing N distinct elements, and…" at bounding box center [1023, 354] width 531 height 591
copy div "Loremipsumd Sit ame consectet adip el seddo eiusmodtem I utlabore etdolore, mag…"
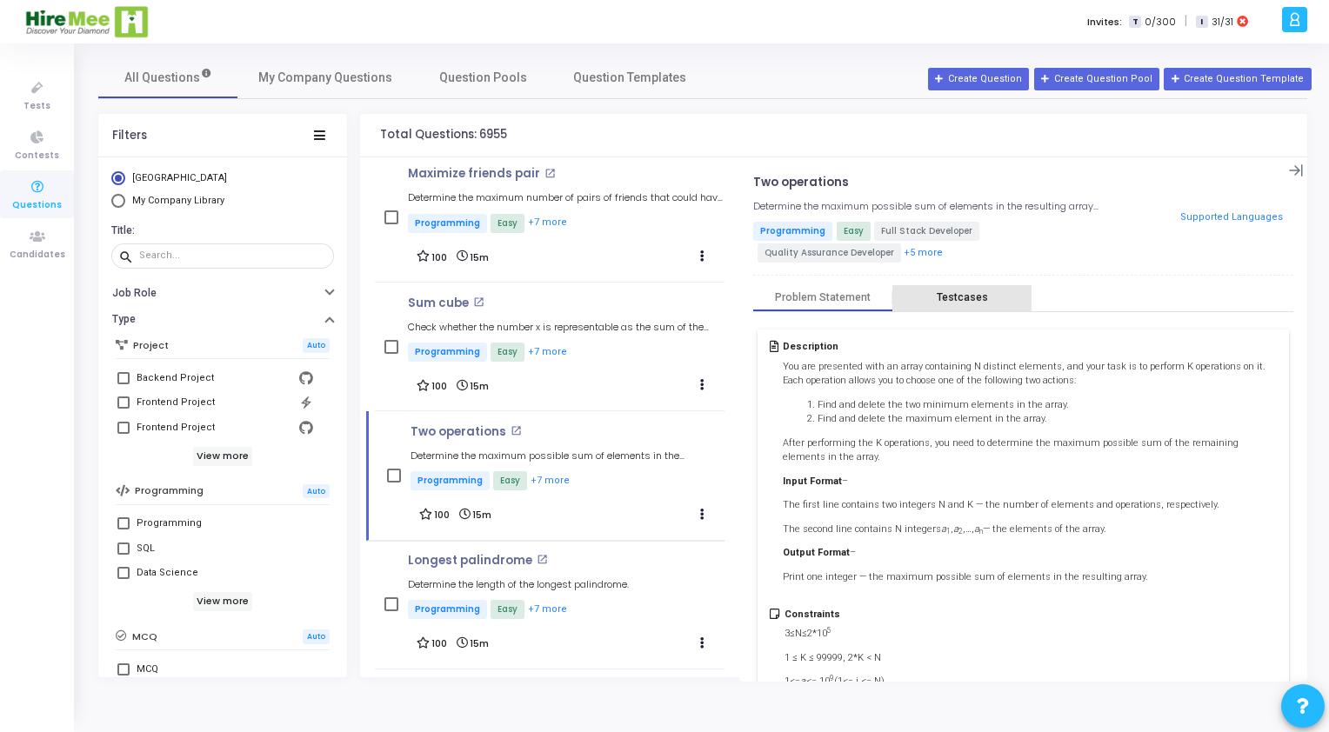
click at [954, 297] on div "Testcases" at bounding box center [962, 297] width 51 height 13
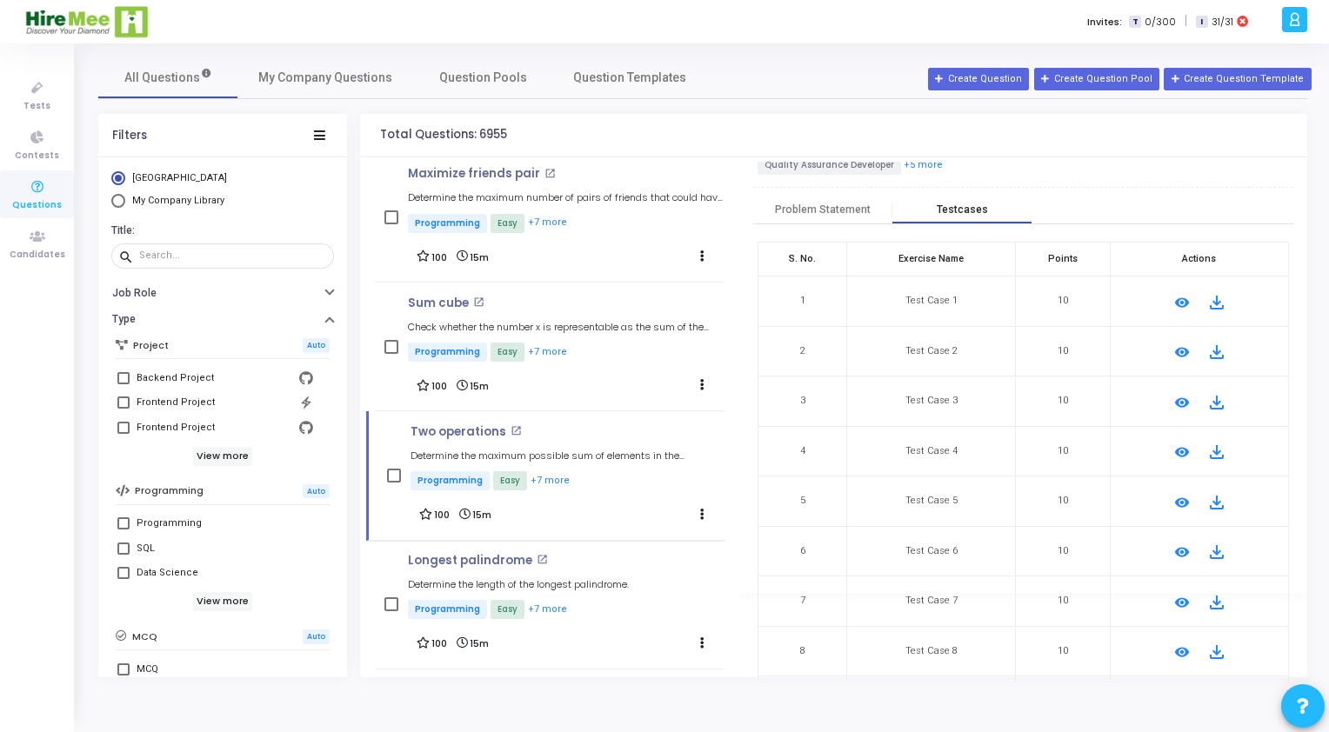
scroll to position [93, 0]
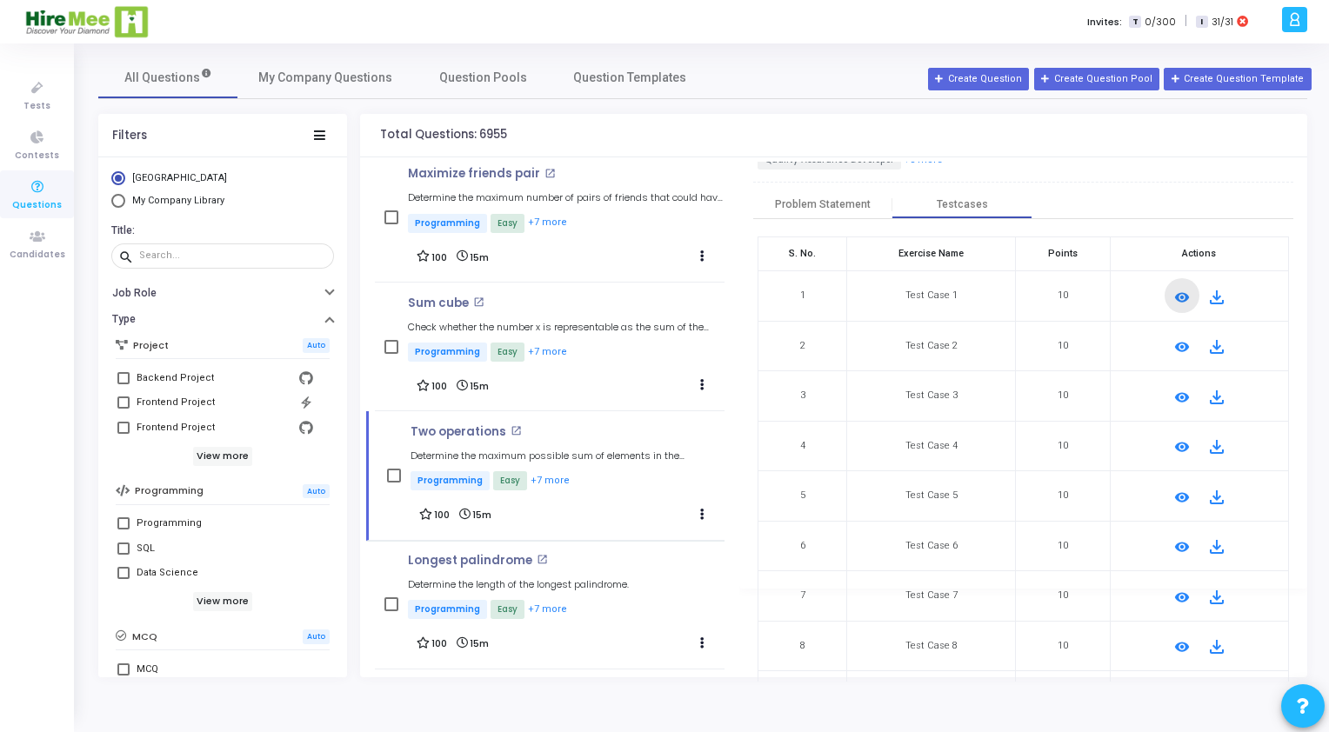
click at [1176, 294] on mat-icon "remove_red_eye" at bounding box center [1182, 297] width 21 height 21
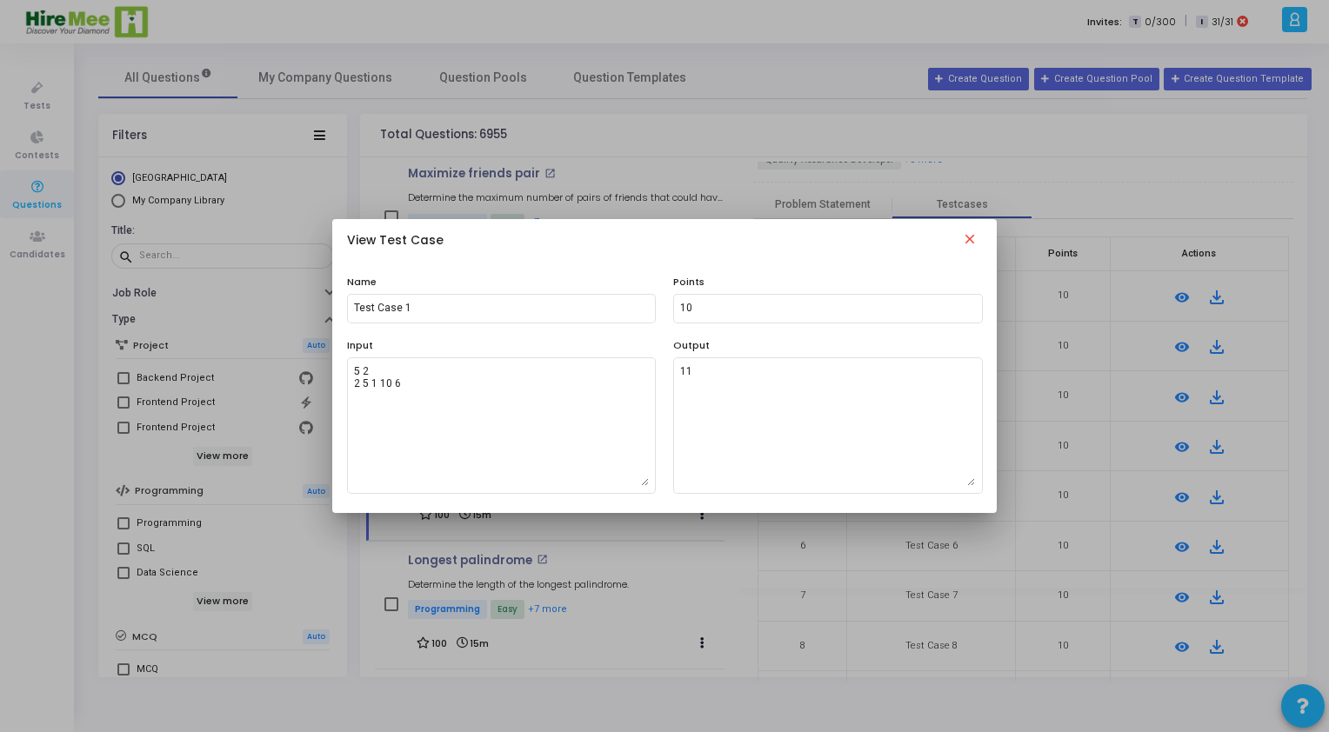
click at [970, 246] on mat-icon "close" at bounding box center [969, 241] width 21 height 21
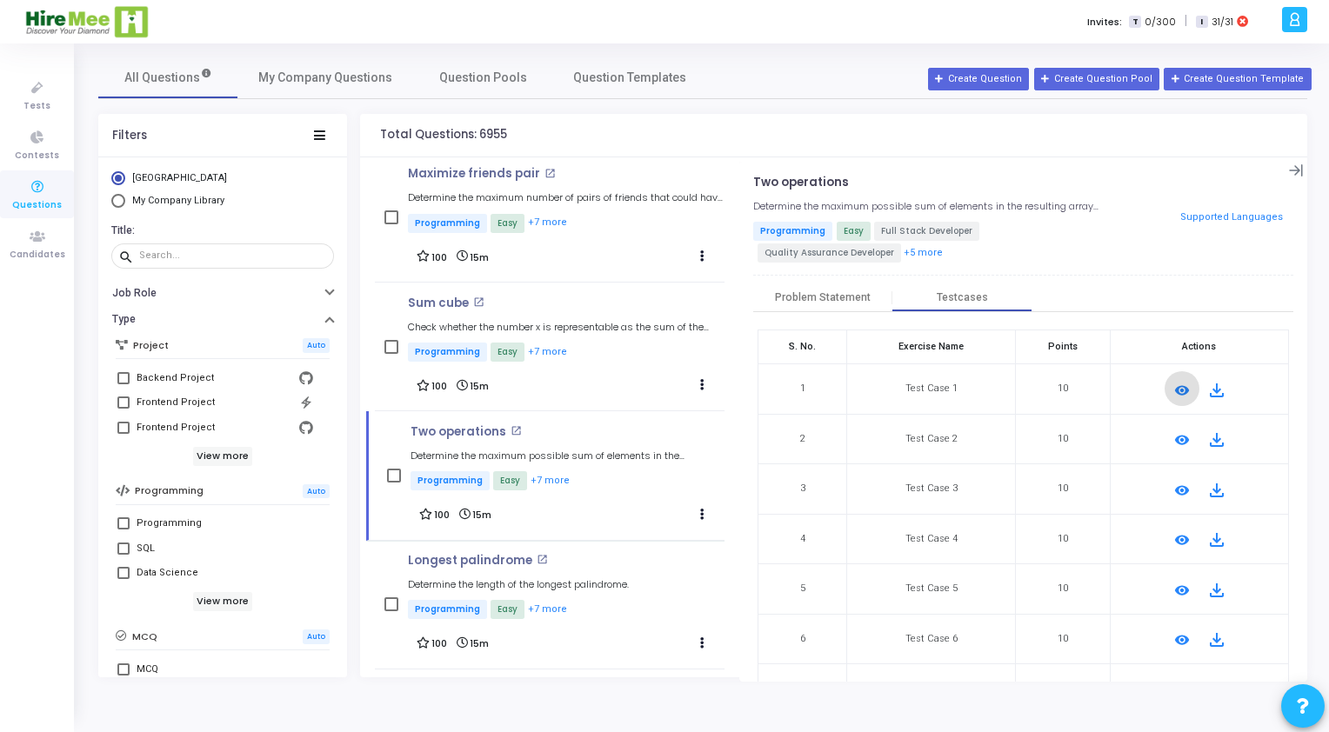
scroll to position [0, 0]
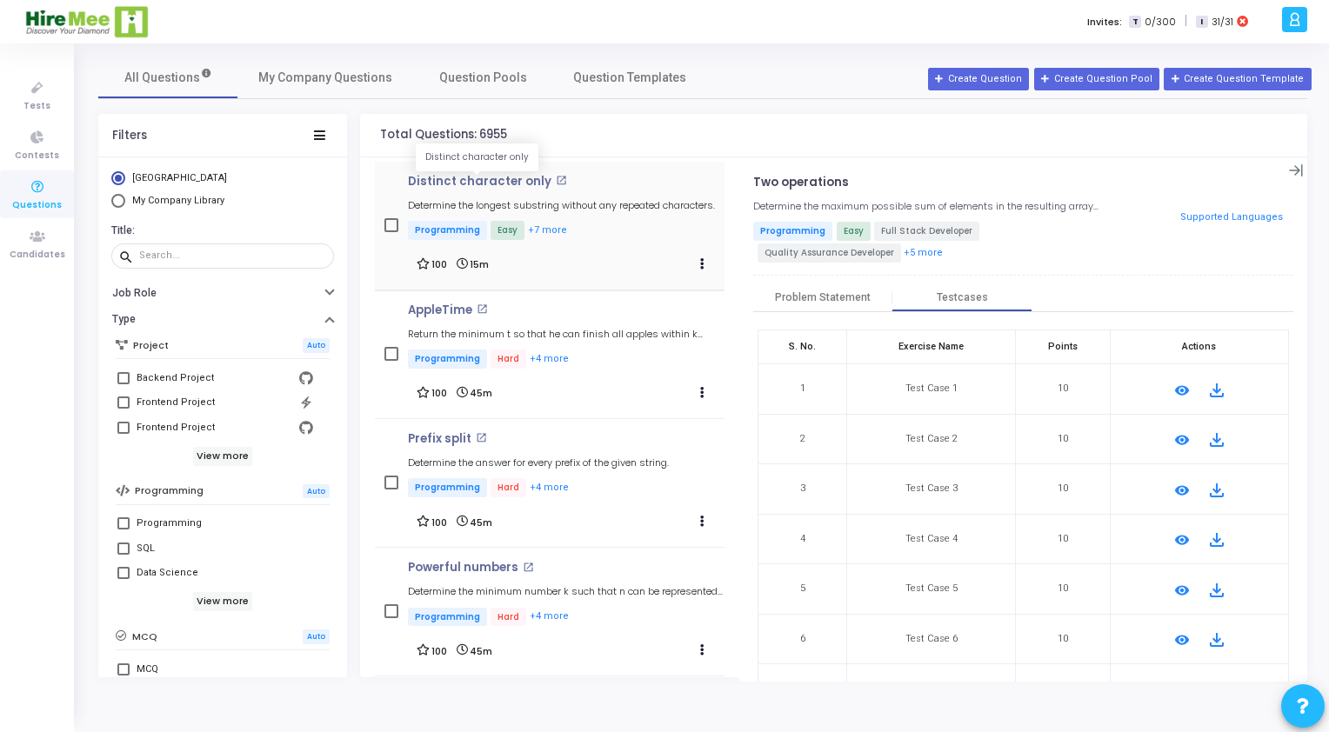
click at [504, 179] on p "Distinct character only" at bounding box center [480, 182] width 144 height 14
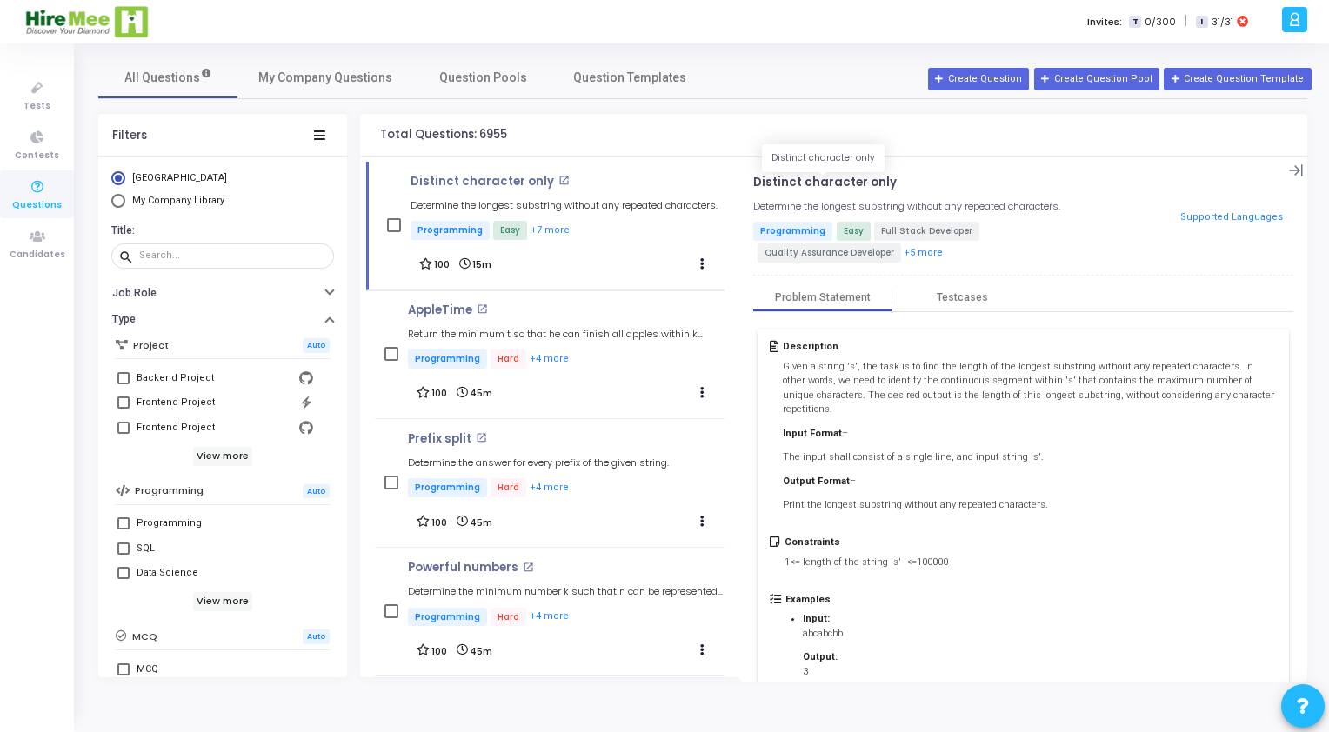
click at [778, 187] on p "Distinct character only" at bounding box center [825, 183] width 144 height 14
copy h4 "Distinct character only open_in_new"
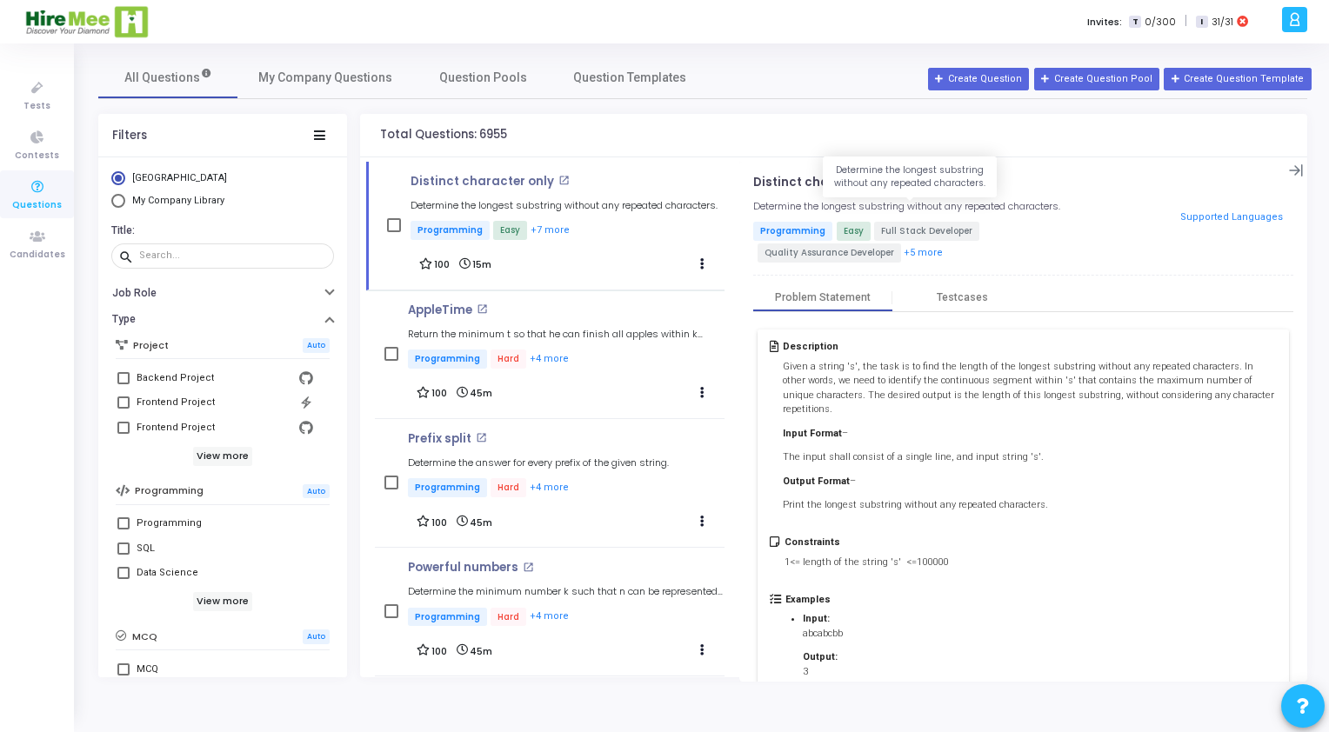
click at [758, 207] on h5 "Determine the longest substring without any repeated characters." at bounding box center [906, 206] width 307 height 11
copy h5 "Determine the longest substring without any repeated characters."
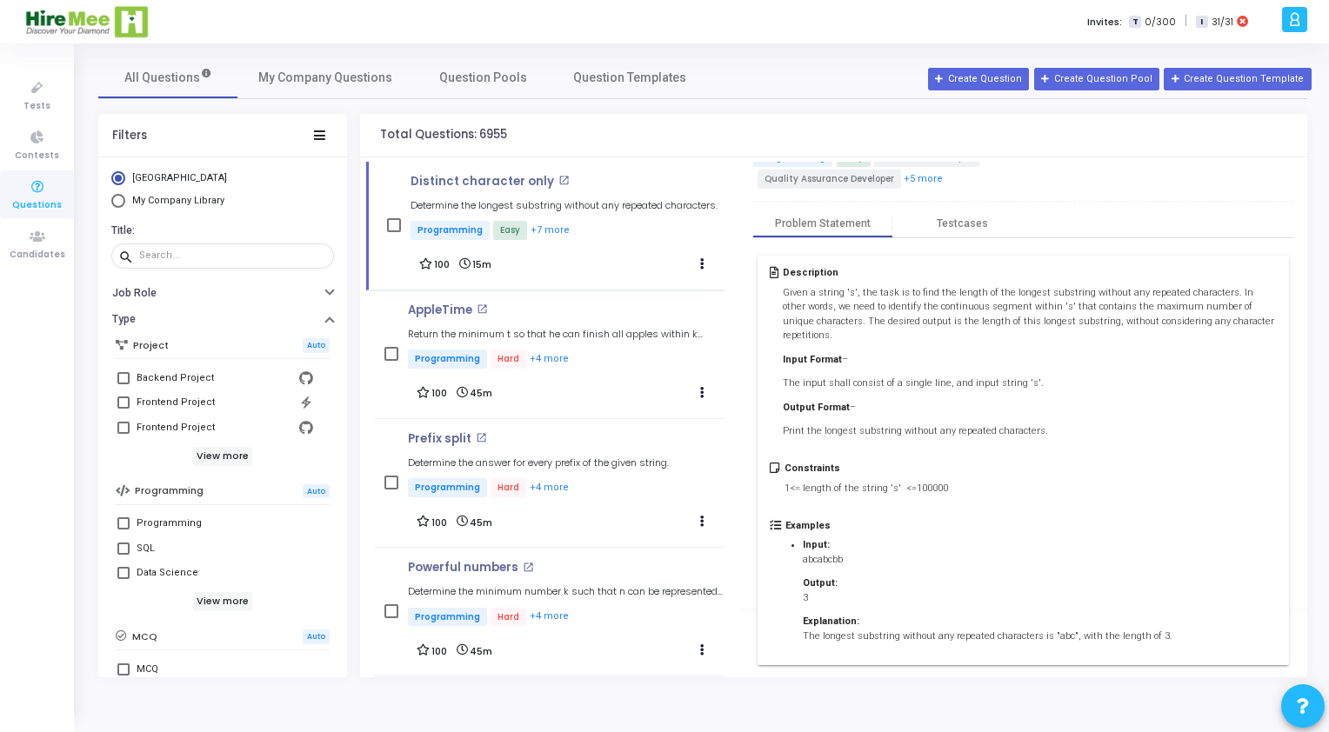
drag, startPoint x: 783, startPoint y: 367, endPoint x: 1250, endPoint y: 621, distance: 531.7
click at [1250, 621] on div "Description Given a string 's', the task is to find the length of the longest s…" at bounding box center [1023, 461] width 531 height 410
copy div "Given a string 's', the task is to find the length of the longest substring wit…"
click at [993, 226] on div "Testcases" at bounding box center [961, 223] width 139 height 13
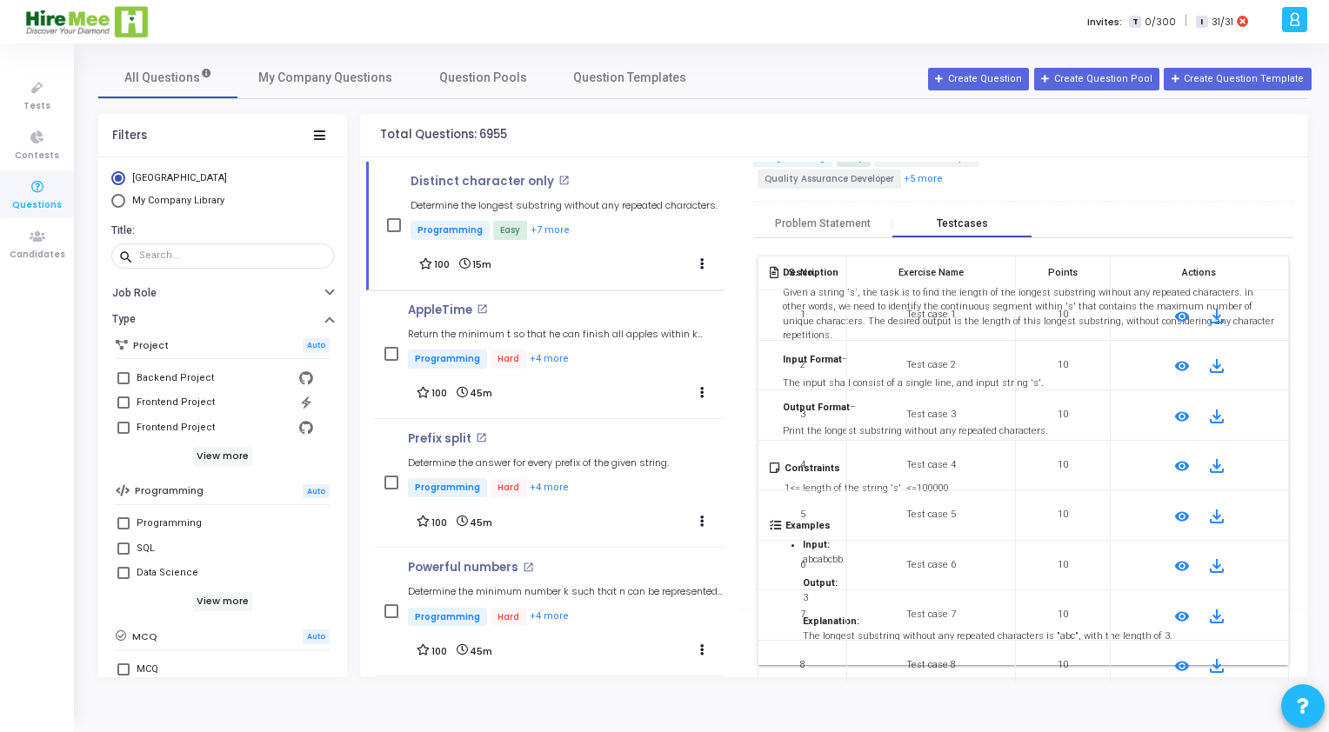
scroll to position [0, 0]
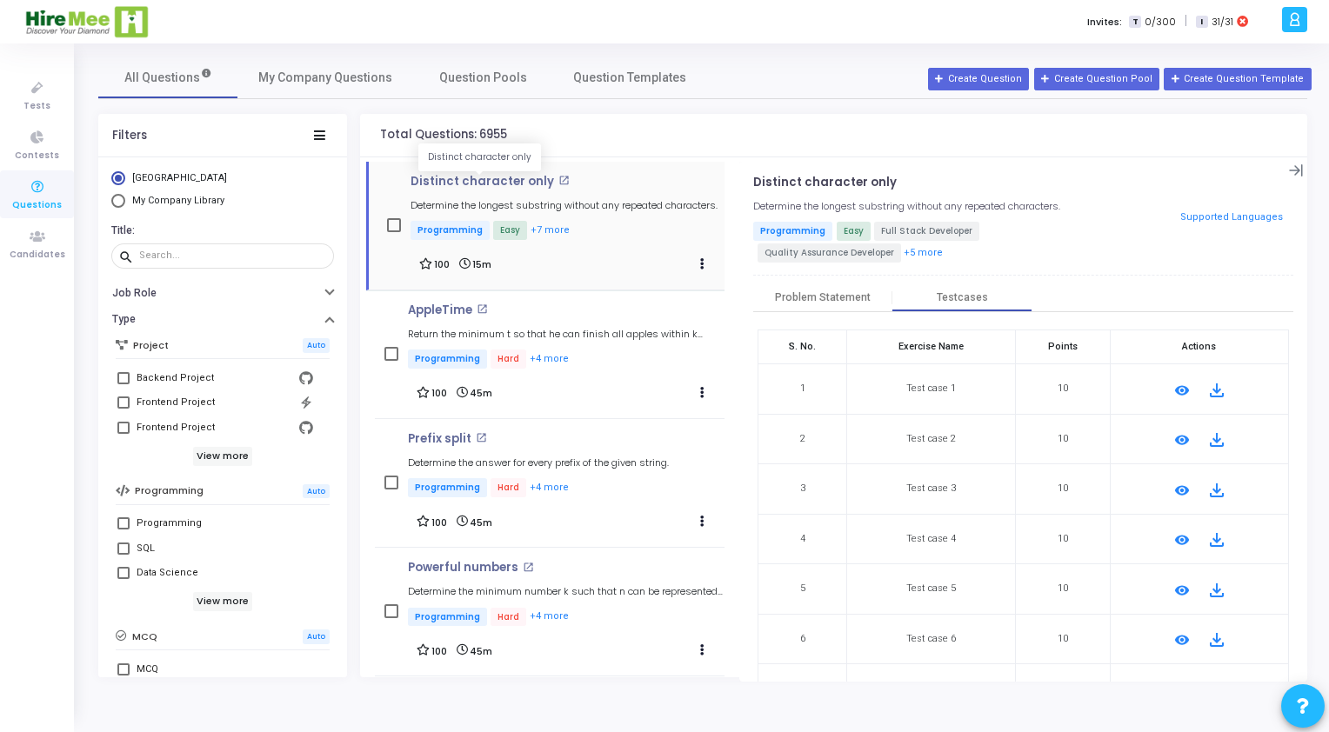
drag, startPoint x: 543, startPoint y: 191, endPoint x: 414, endPoint y: 186, distance: 128.8
click at [414, 186] on div "Distinct character only open_in_new Determine the longest substring without any…" at bounding box center [564, 209] width 307 height 68
drag, startPoint x: 392, startPoint y: 176, endPoint x: 543, endPoint y: 188, distance: 151.0
click at [543, 188] on div "Distinct character only open_in_new Determine the longest substring without any…" at bounding box center [552, 225] width 348 height 101
copy p "Distinct character only"
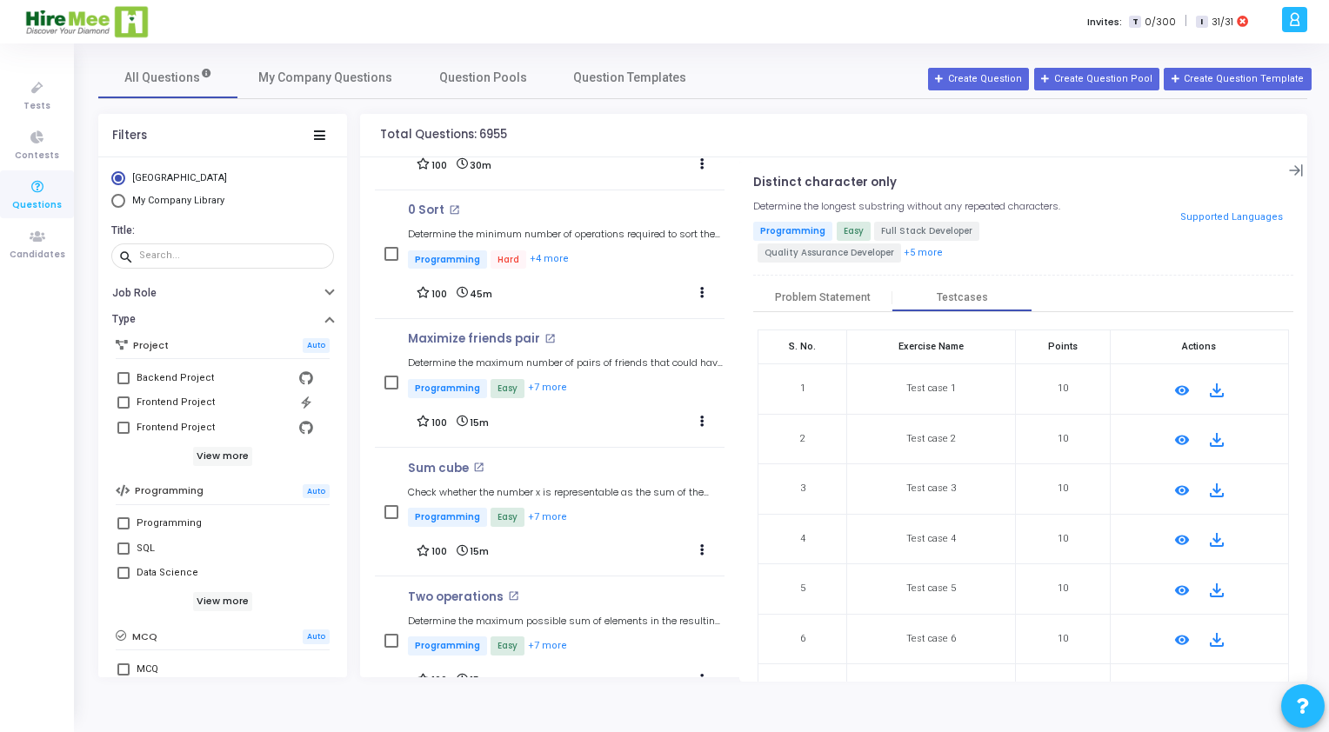
scroll to position [1218, 0]
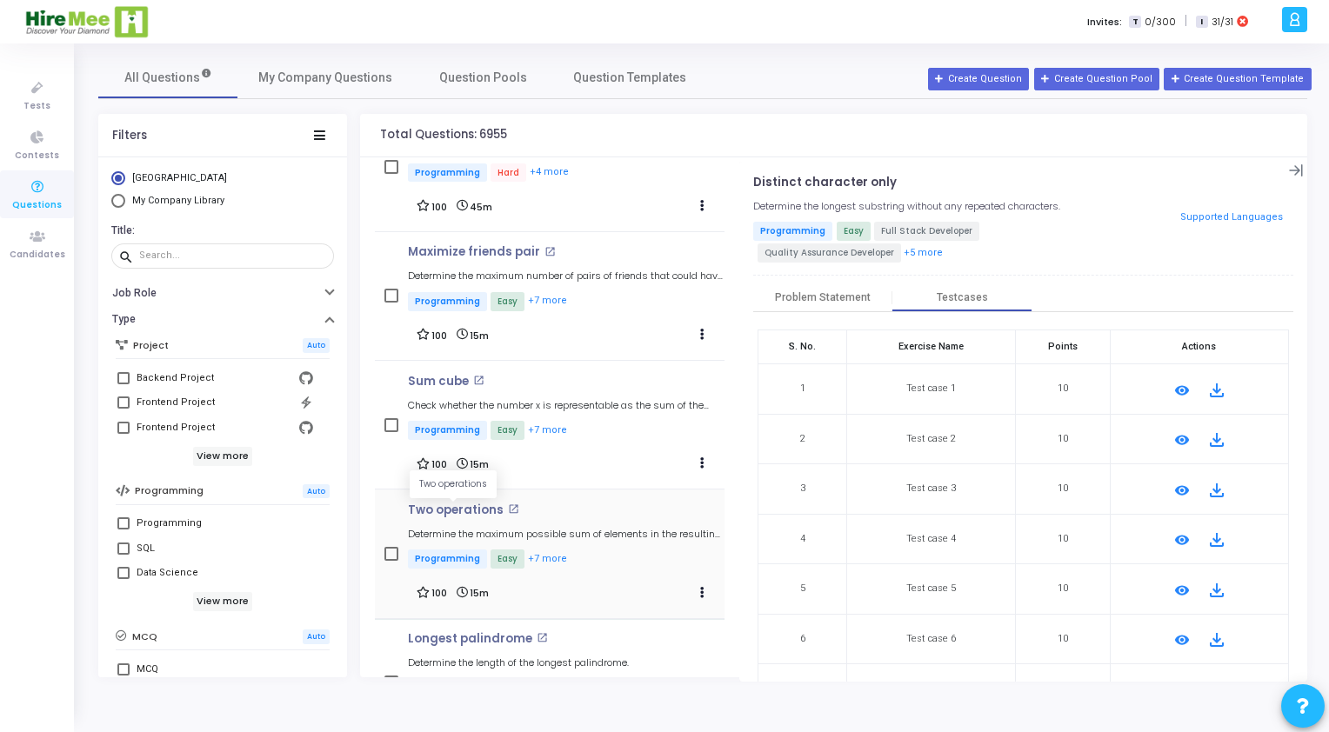
click at [466, 513] on p "Two operations" at bounding box center [456, 511] width 96 height 14
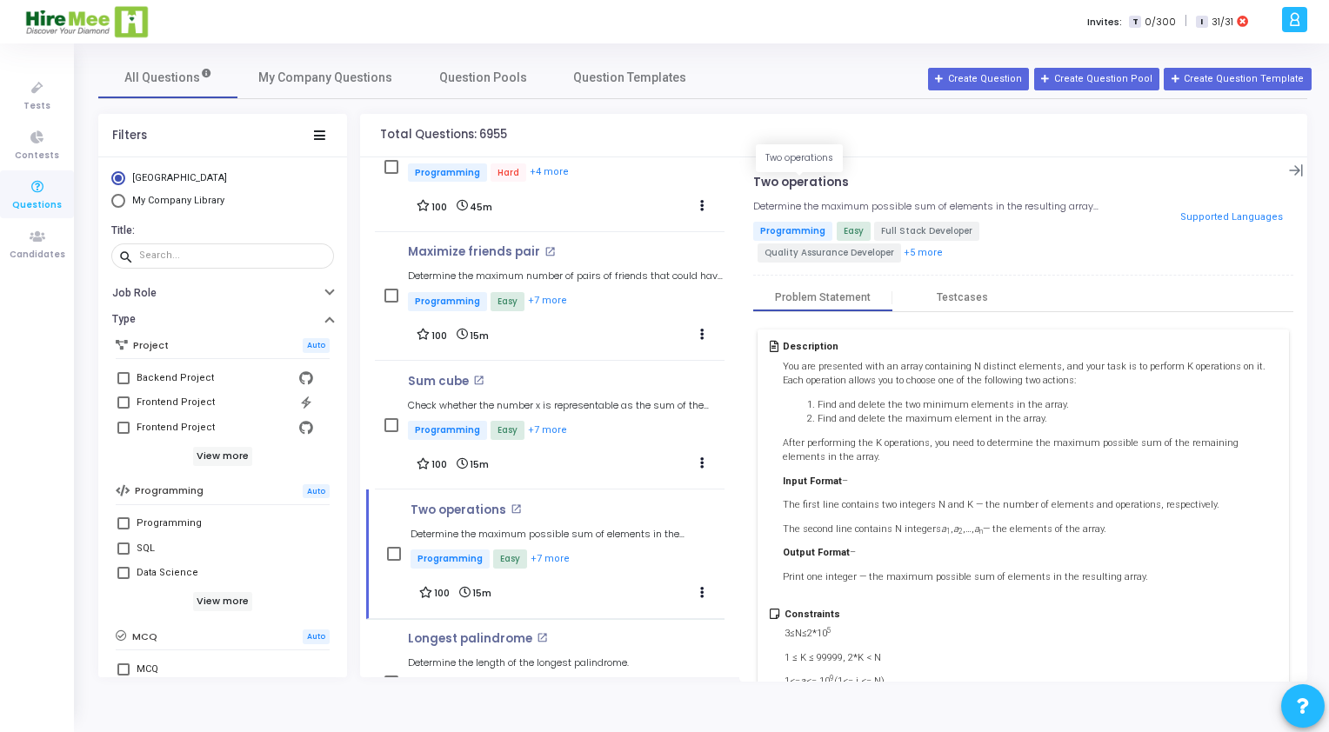
drag, startPoint x: 856, startPoint y: 173, endPoint x: 754, endPoint y: 181, distance: 102.1
click at [754, 181] on div "Two operations open_in_new Determine the maximum possible sum of elements in th…" at bounding box center [1023, 422] width 568 height 520
copy p "Two operations"
